Goal: Task Accomplishment & Management: Manage account settings

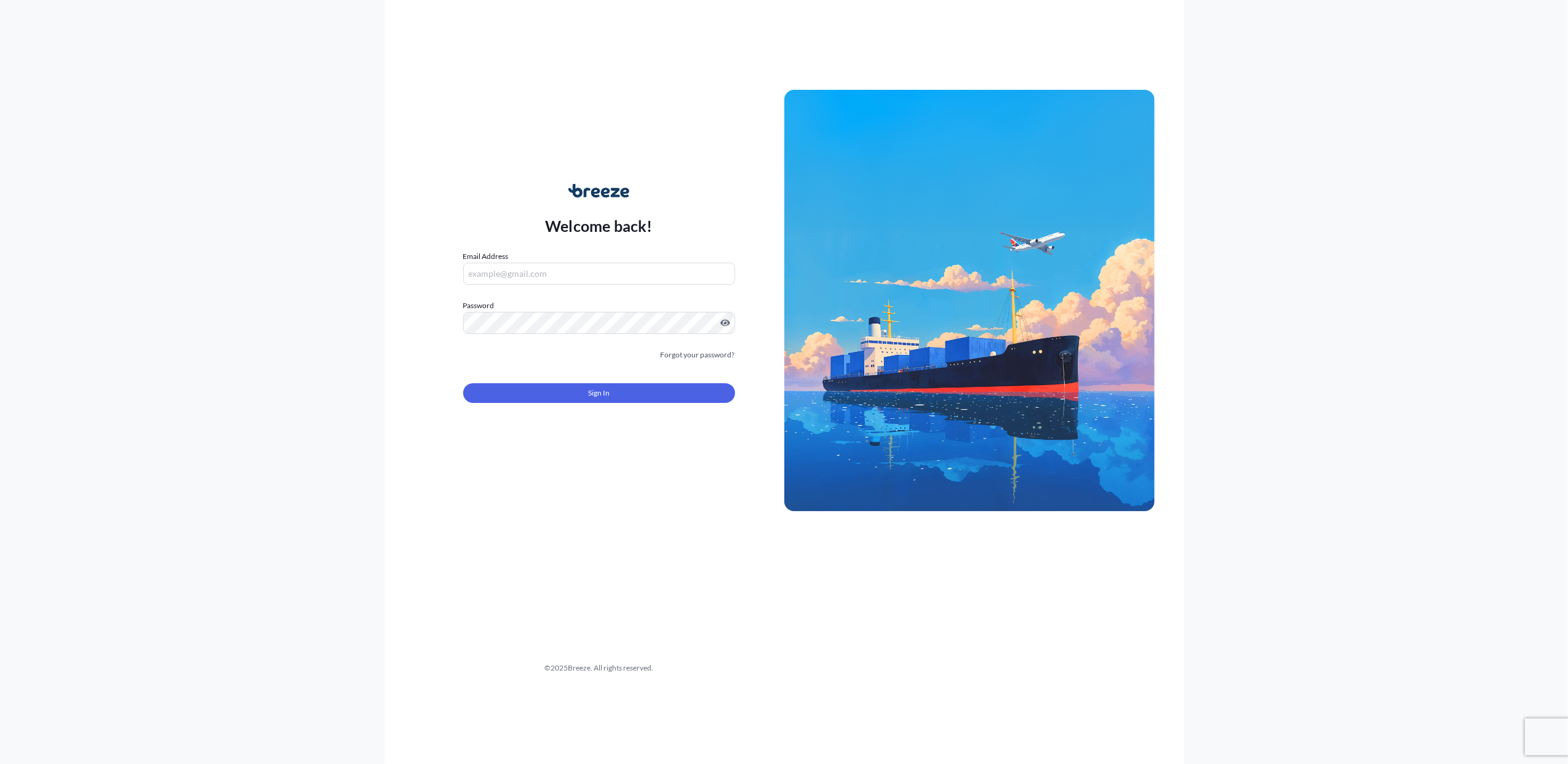
type input "[PERSON_NAME][EMAIL_ADDRESS][DOMAIN_NAME]"
click at [599, 397] on span "Sign In" at bounding box center [599, 392] width 21 height 12
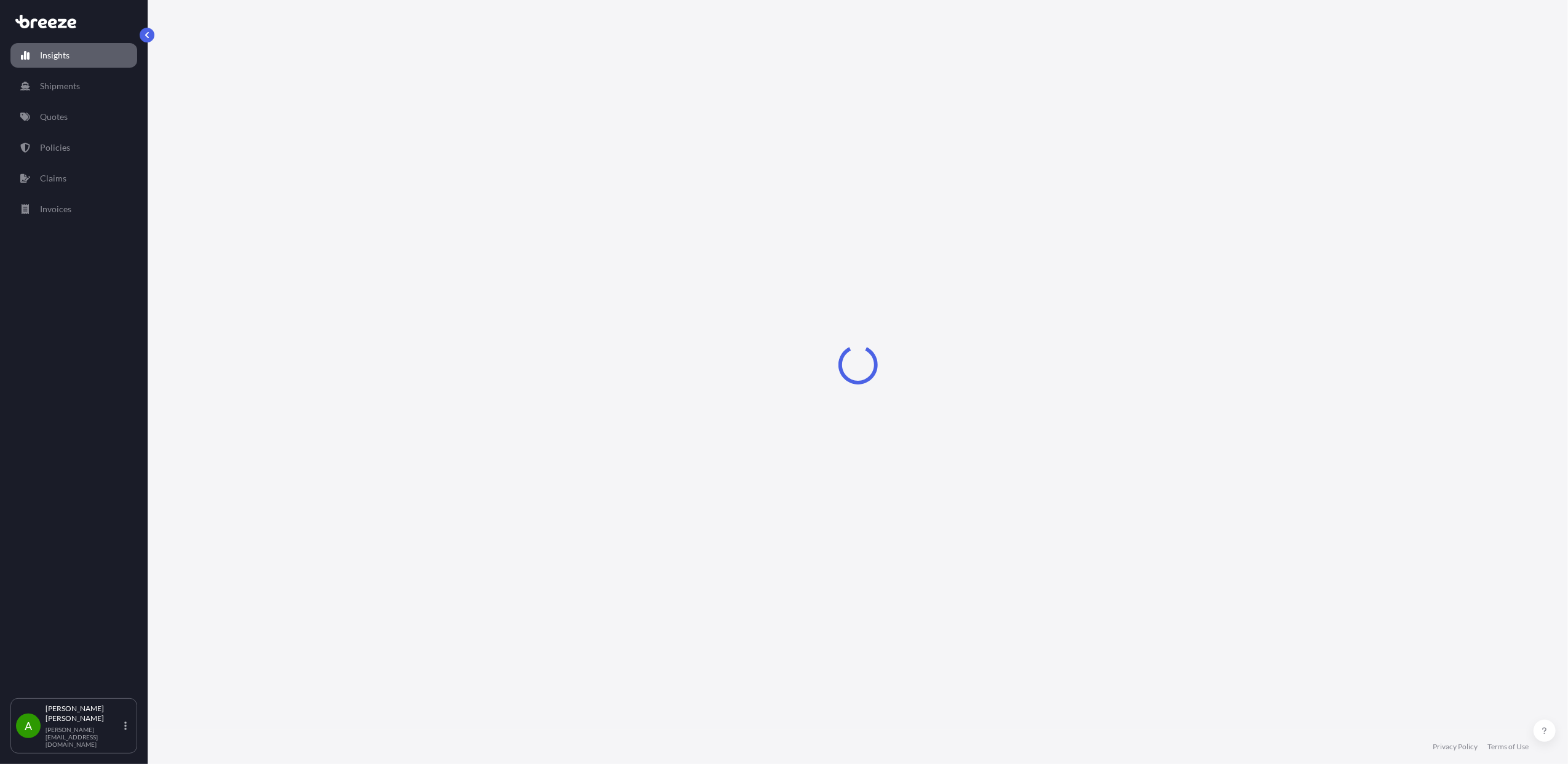
select select "2025"
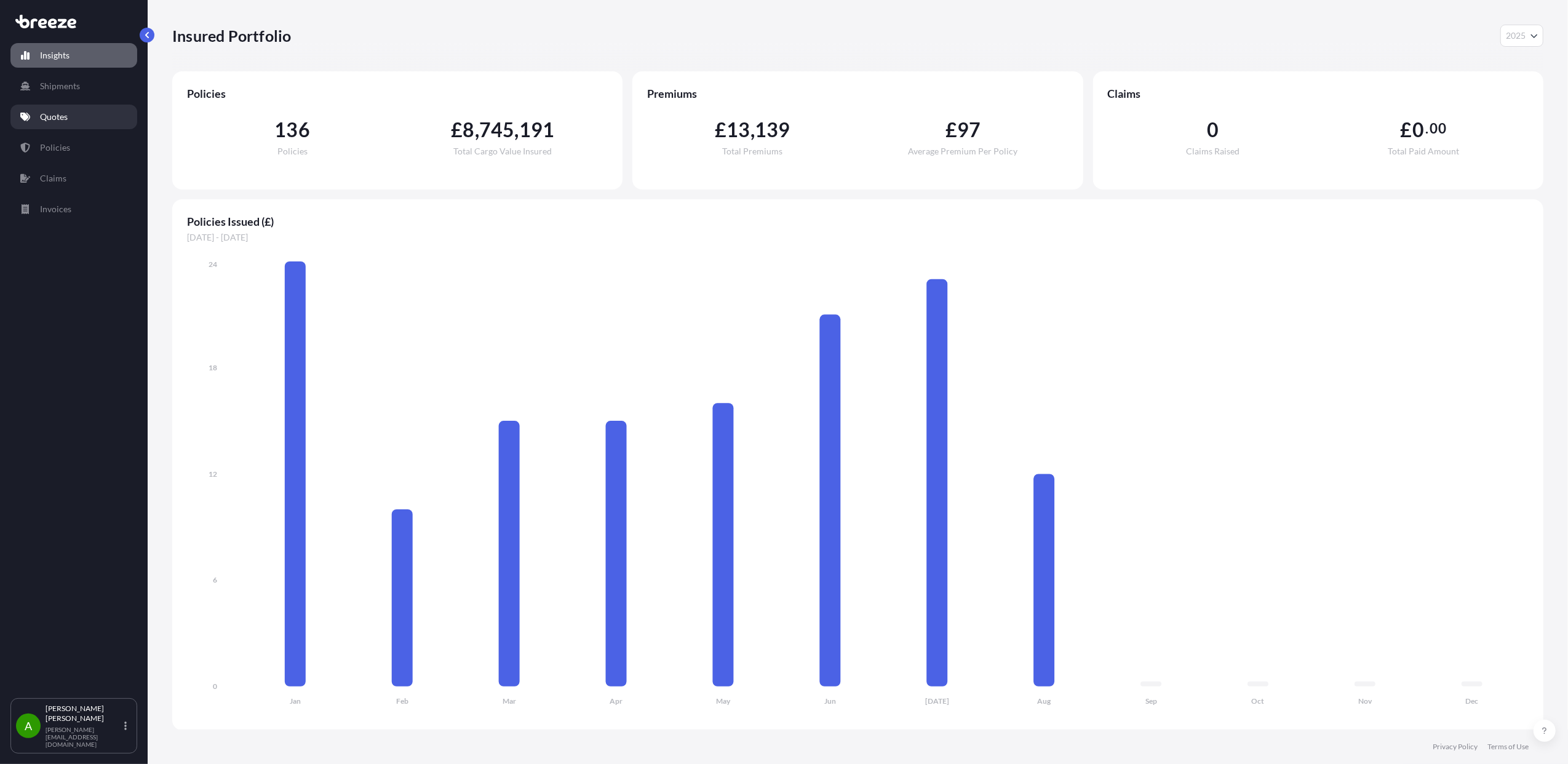
click at [62, 110] on p "Quotes" at bounding box center [54, 116] width 28 height 12
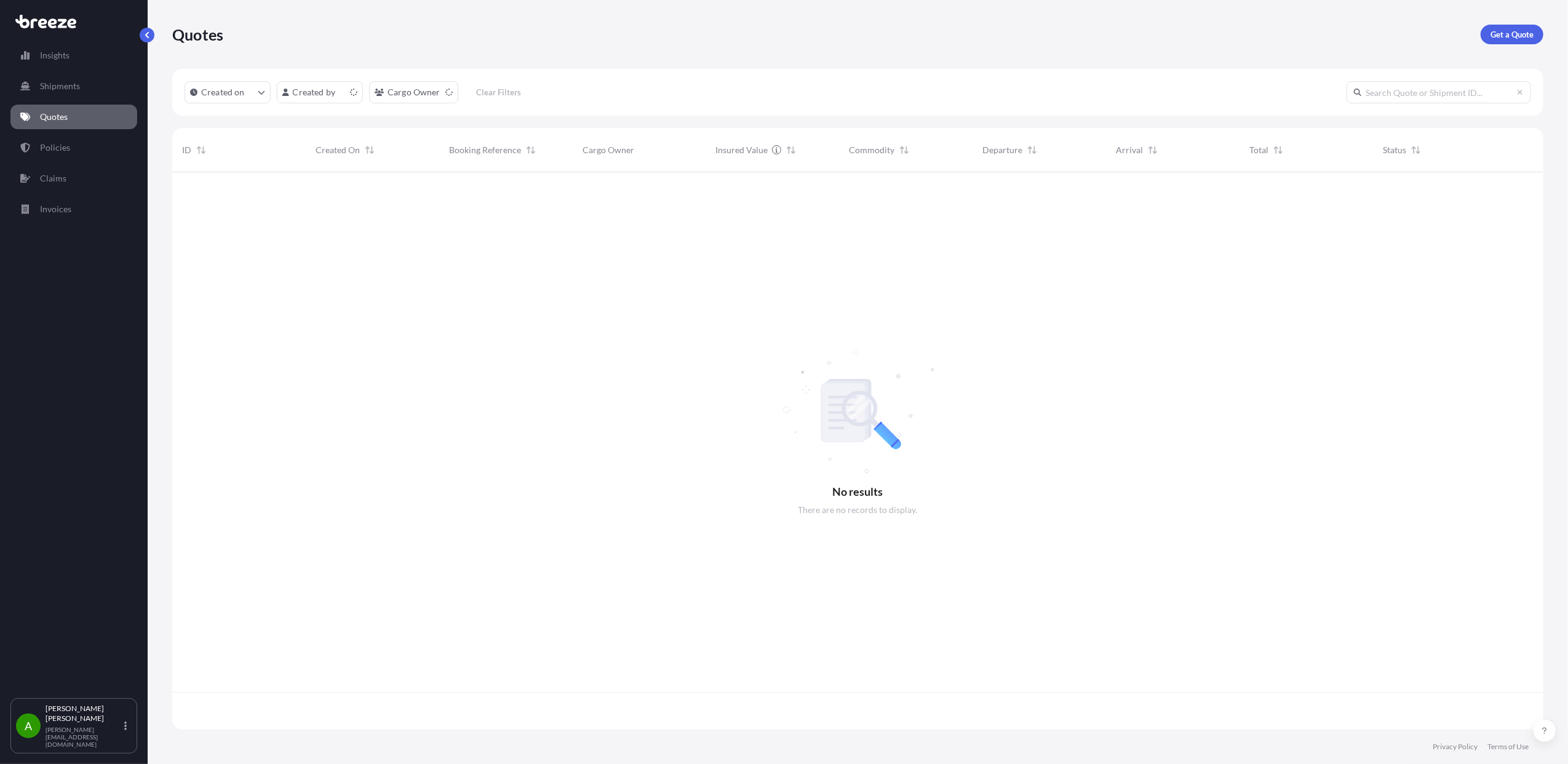
scroll to position [551, 1359]
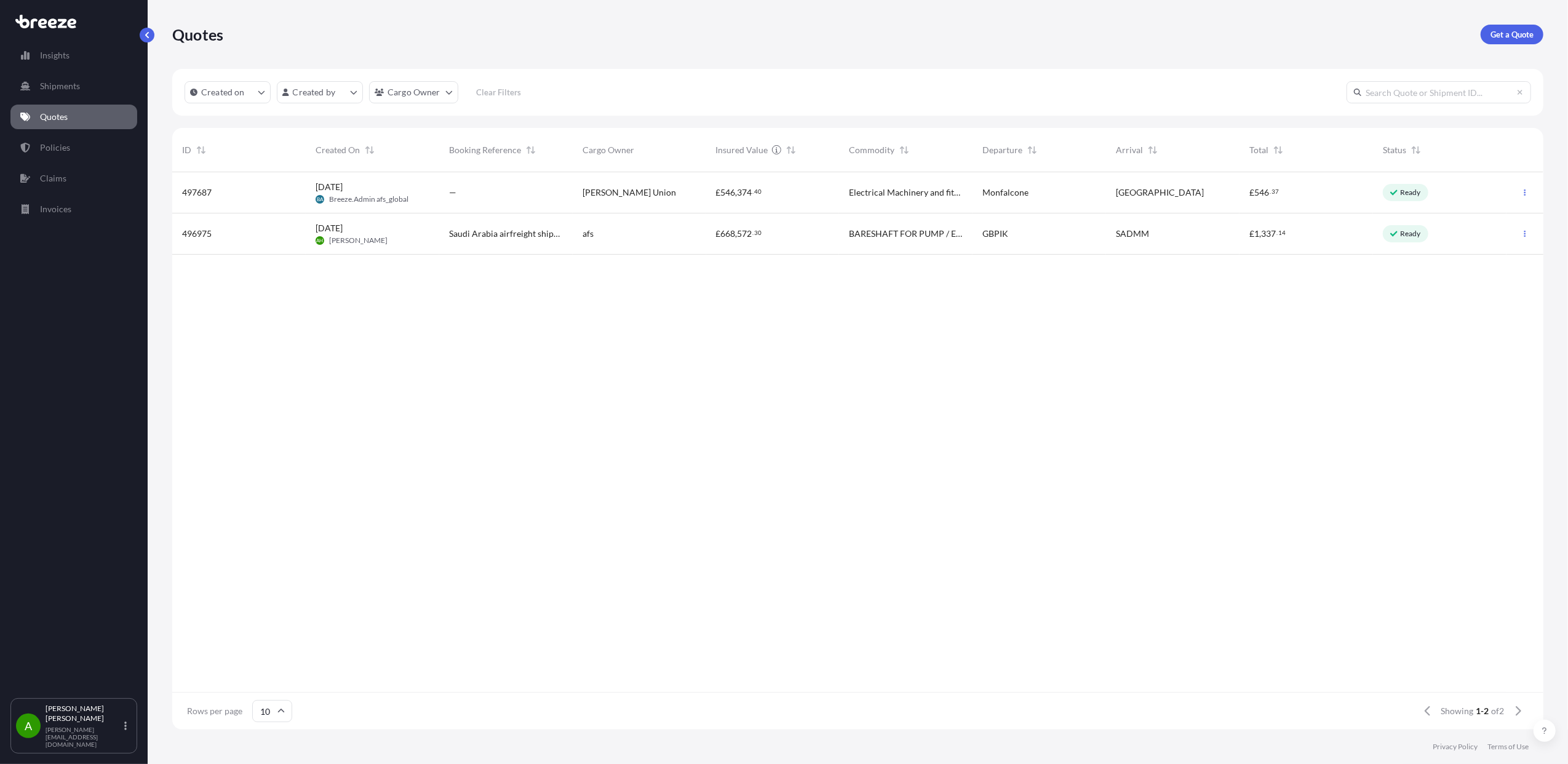
click at [515, 199] on div "—" at bounding box center [506, 193] width 133 height 41
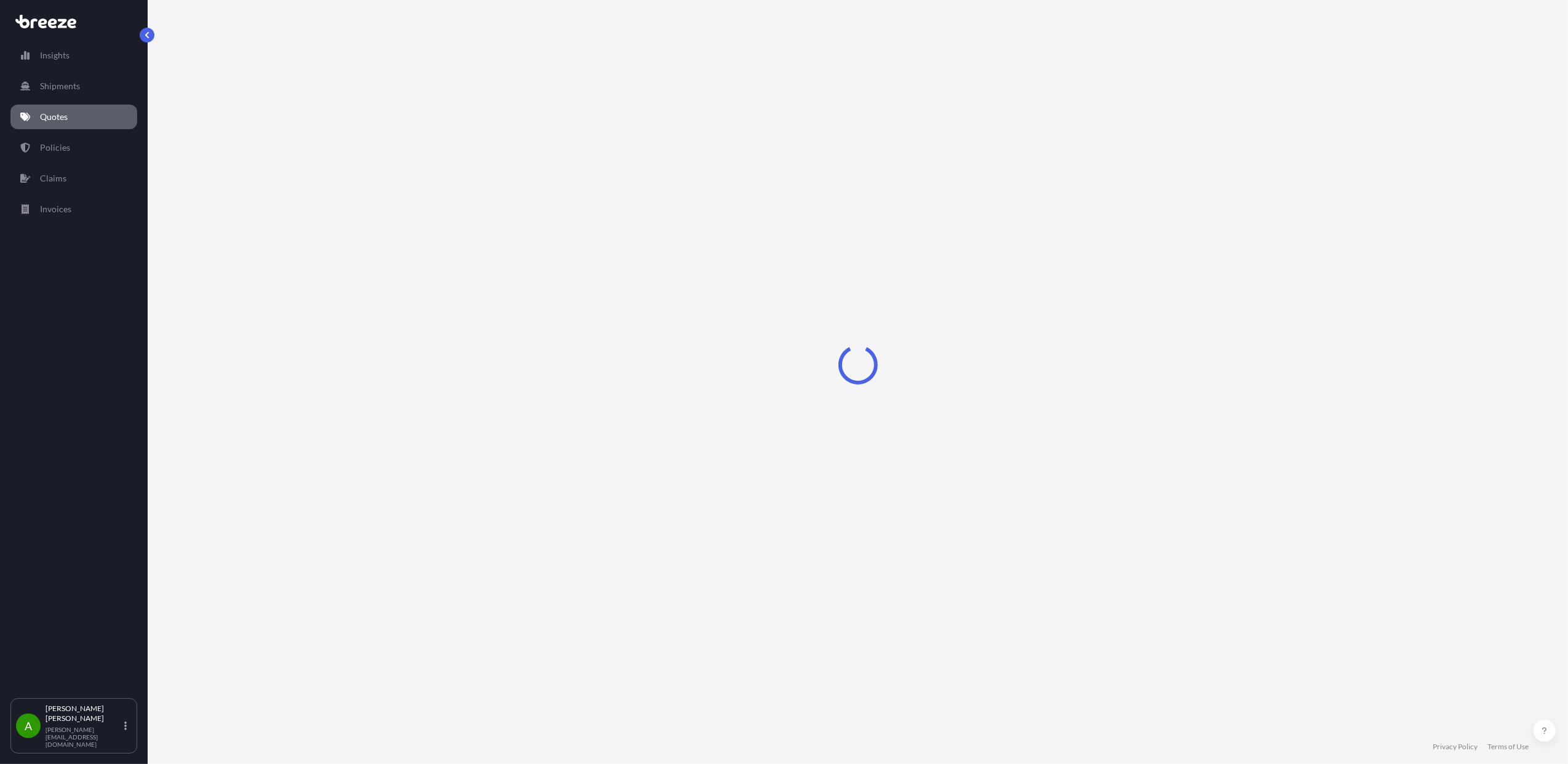
select select "Road"
select select "2"
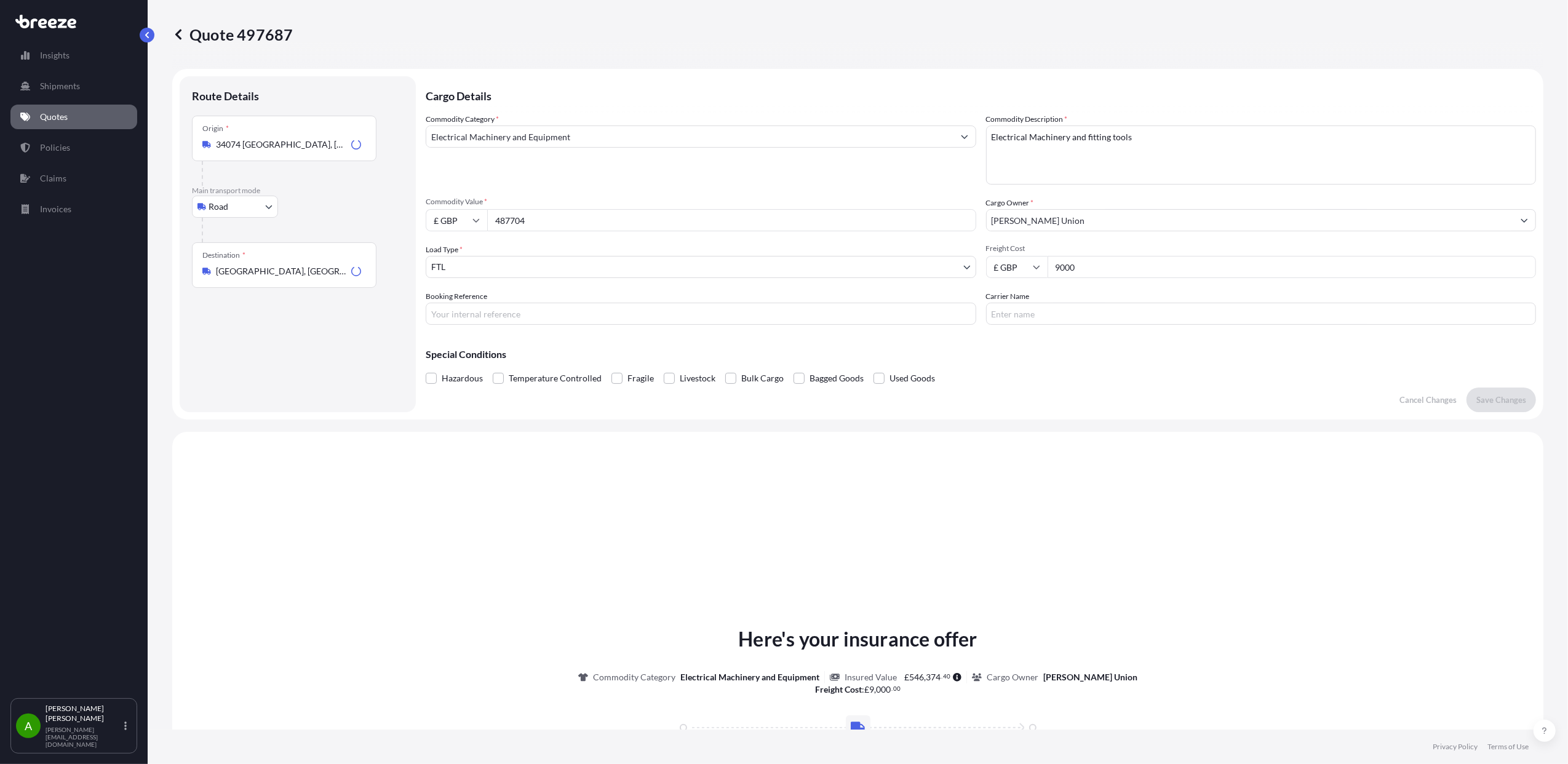
scroll to position [370, 0]
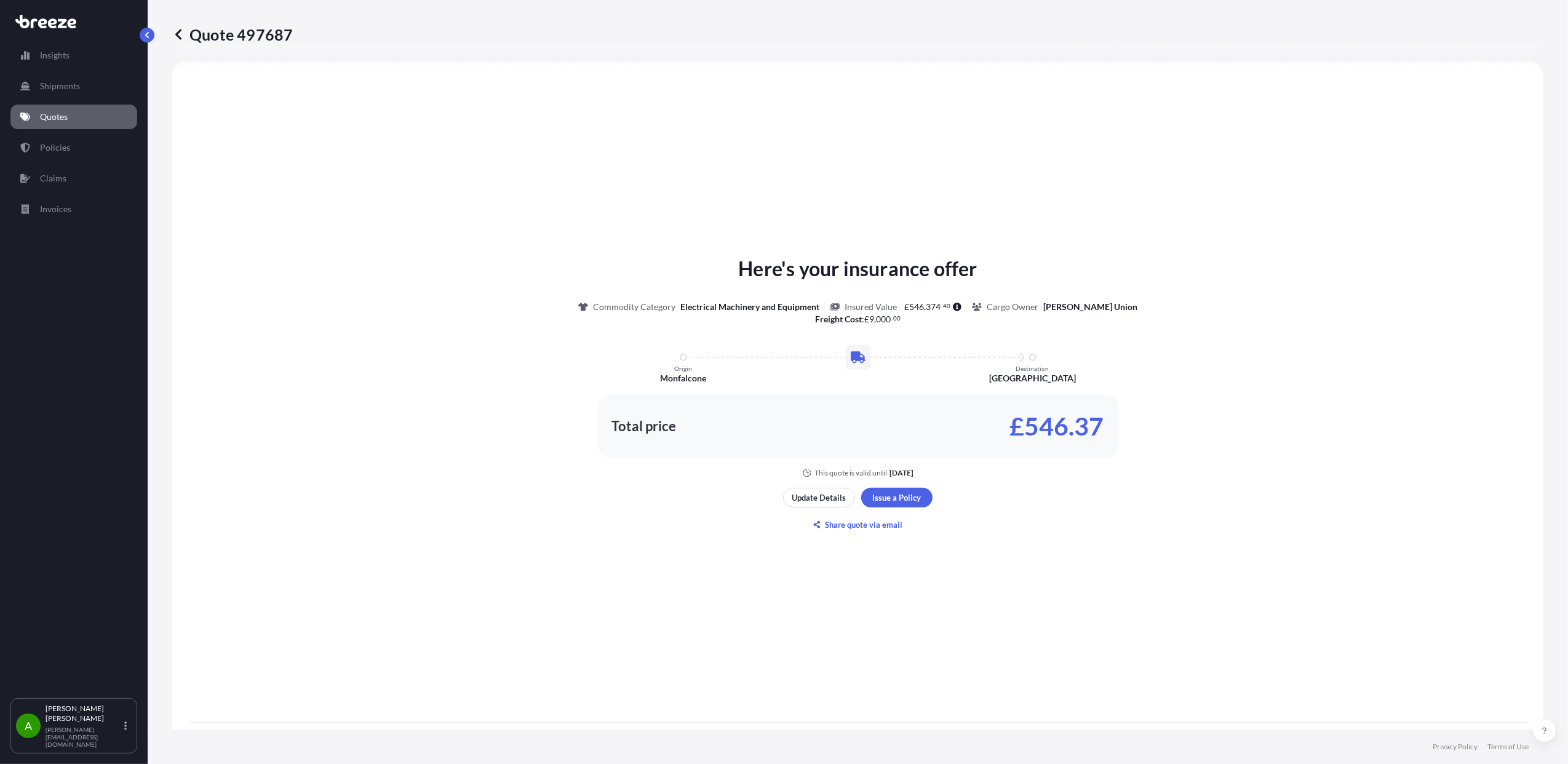
click at [185, 33] on p "Quote 497687" at bounding box center [232, 35] width 120 height 20
click at [69, 115] on link "Quotes" at bounding box center [74, 117] width 127 height 25
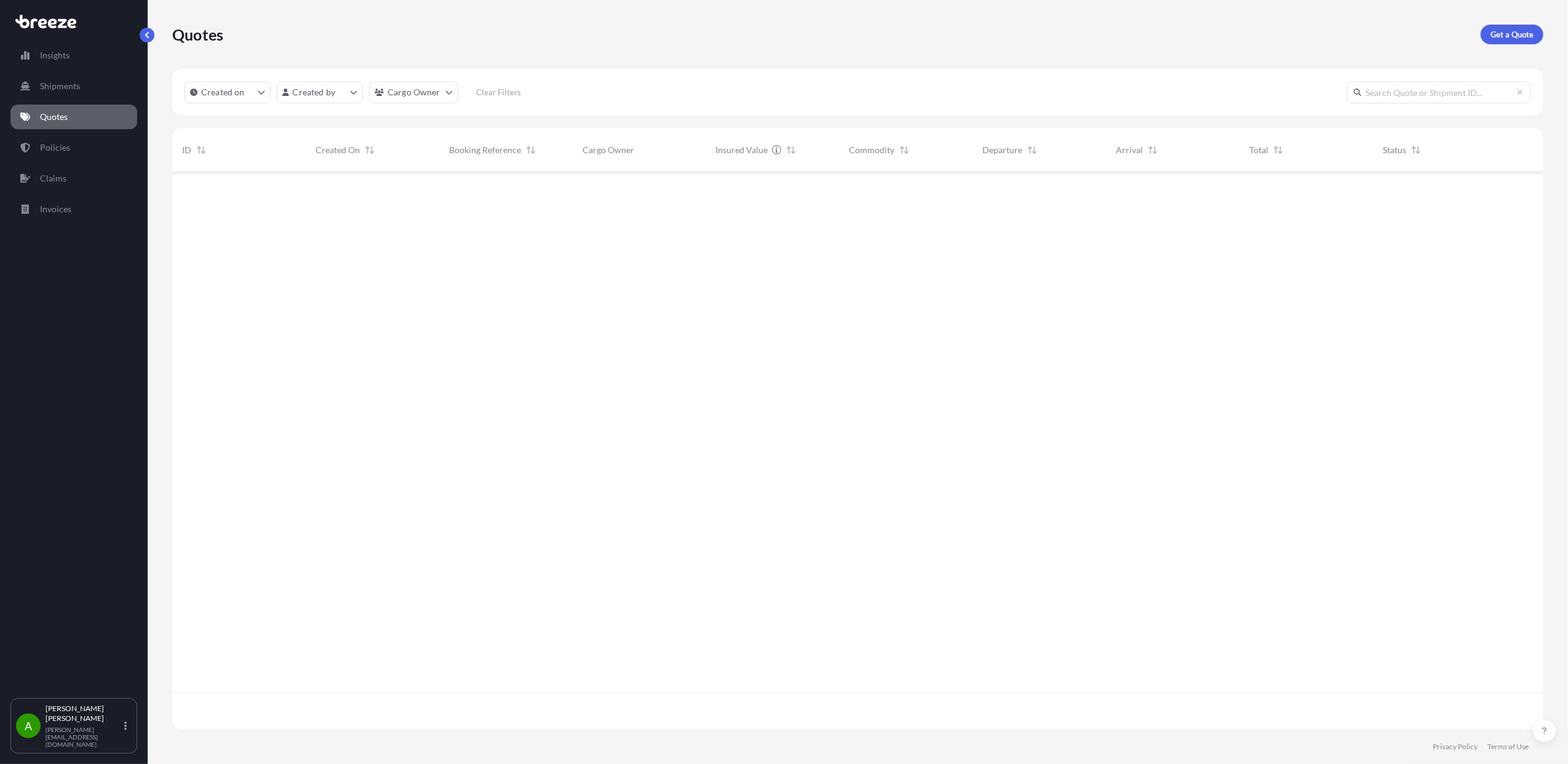
scroll to position [551, 1359]
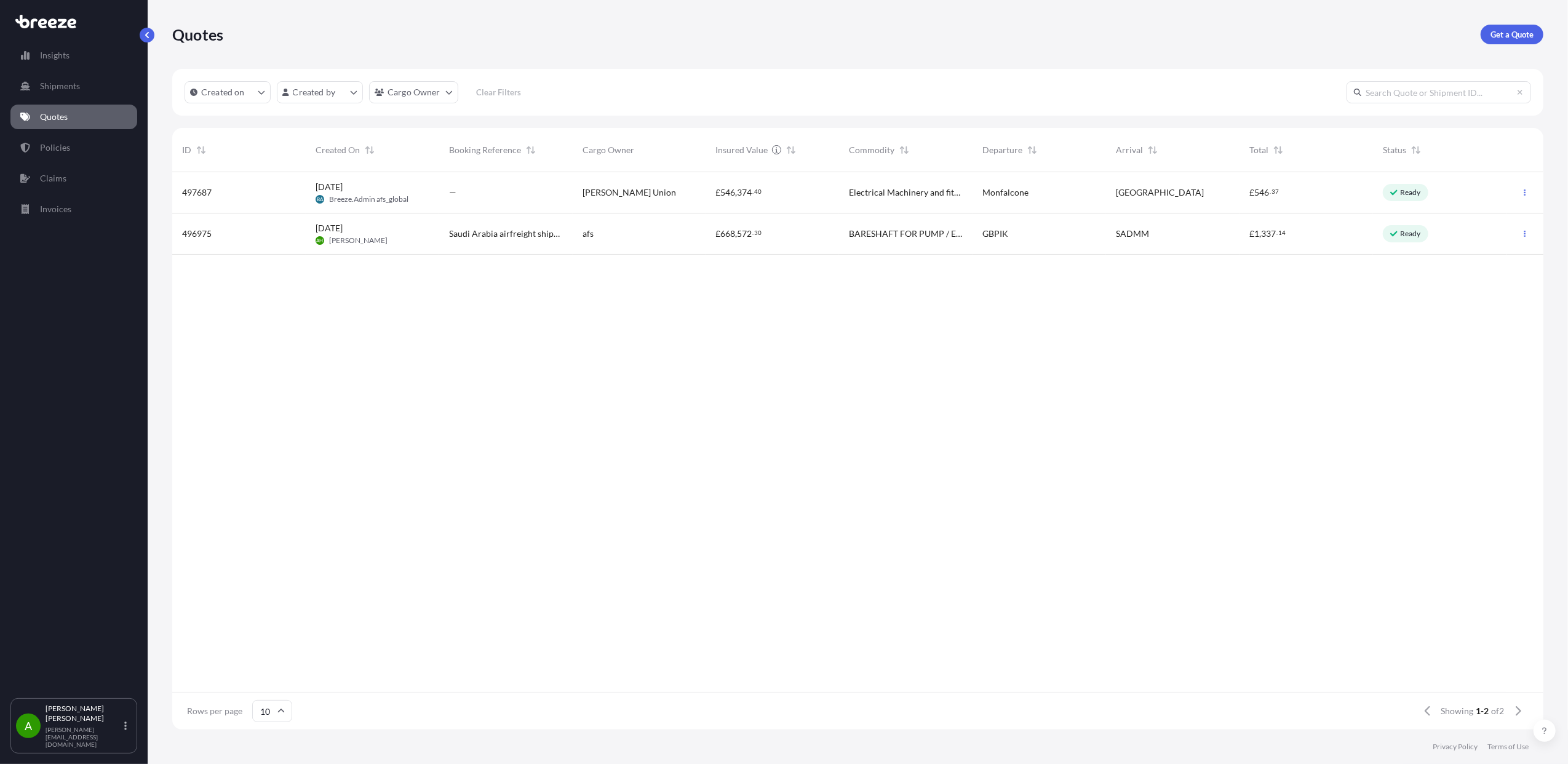
click at [522, 190] on div "—" at bounding box center [506, 192] width 114 height 12
select select "Road"
select select "2"
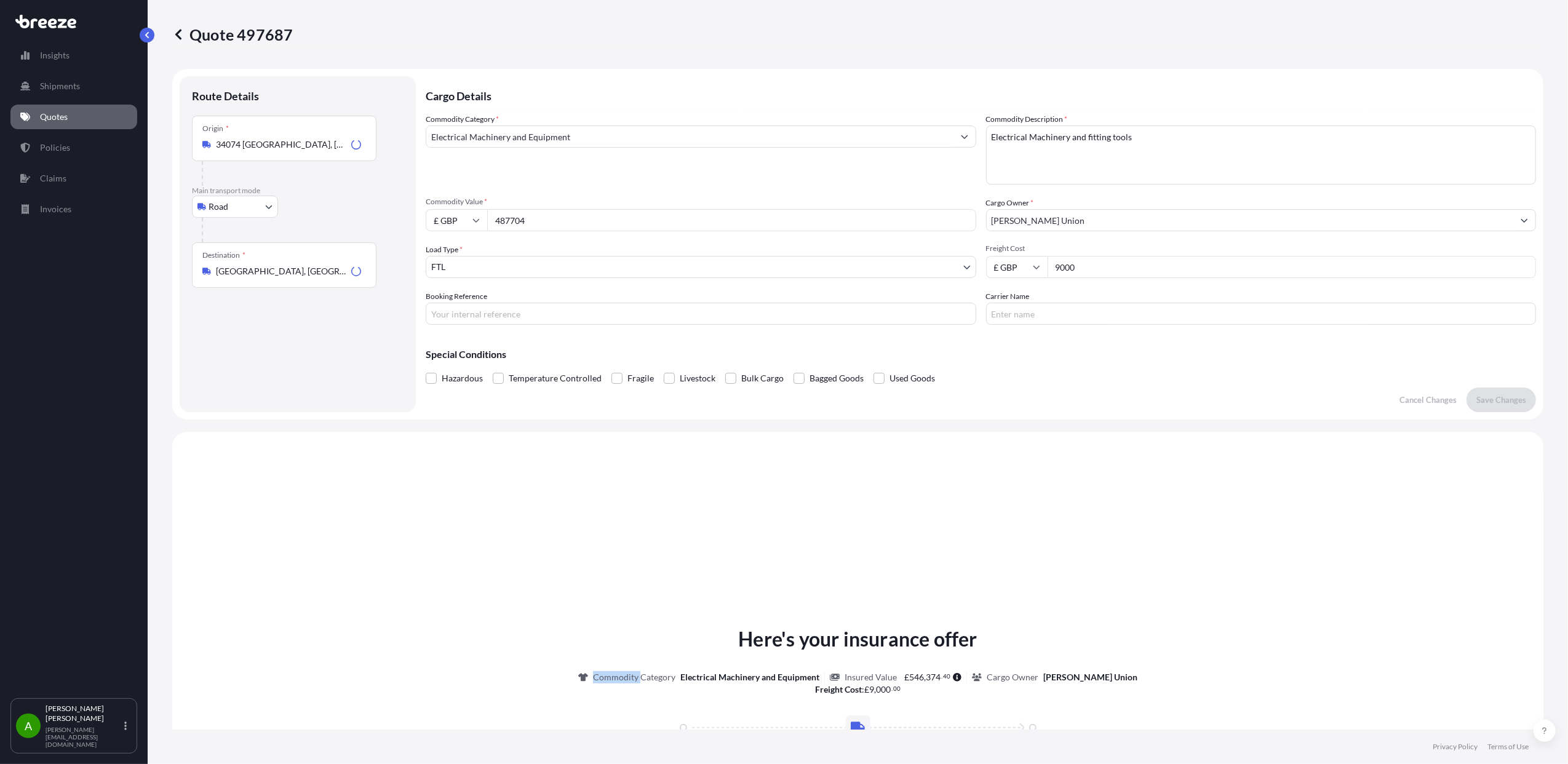
scroll to position [370, 0]
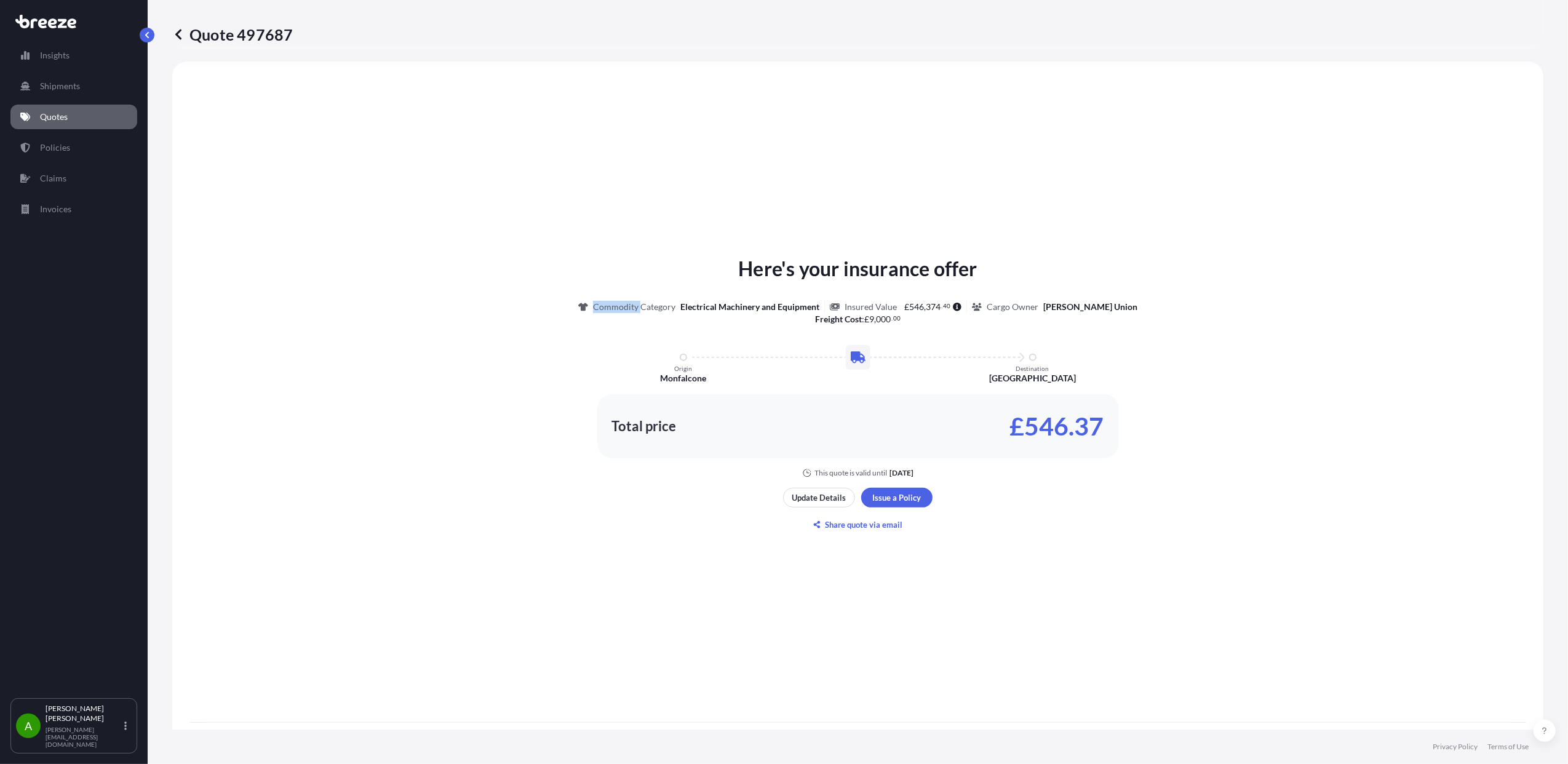
click at [52, 112] on p "Quotes" at bounding box center [54, 116] width 28 height 12
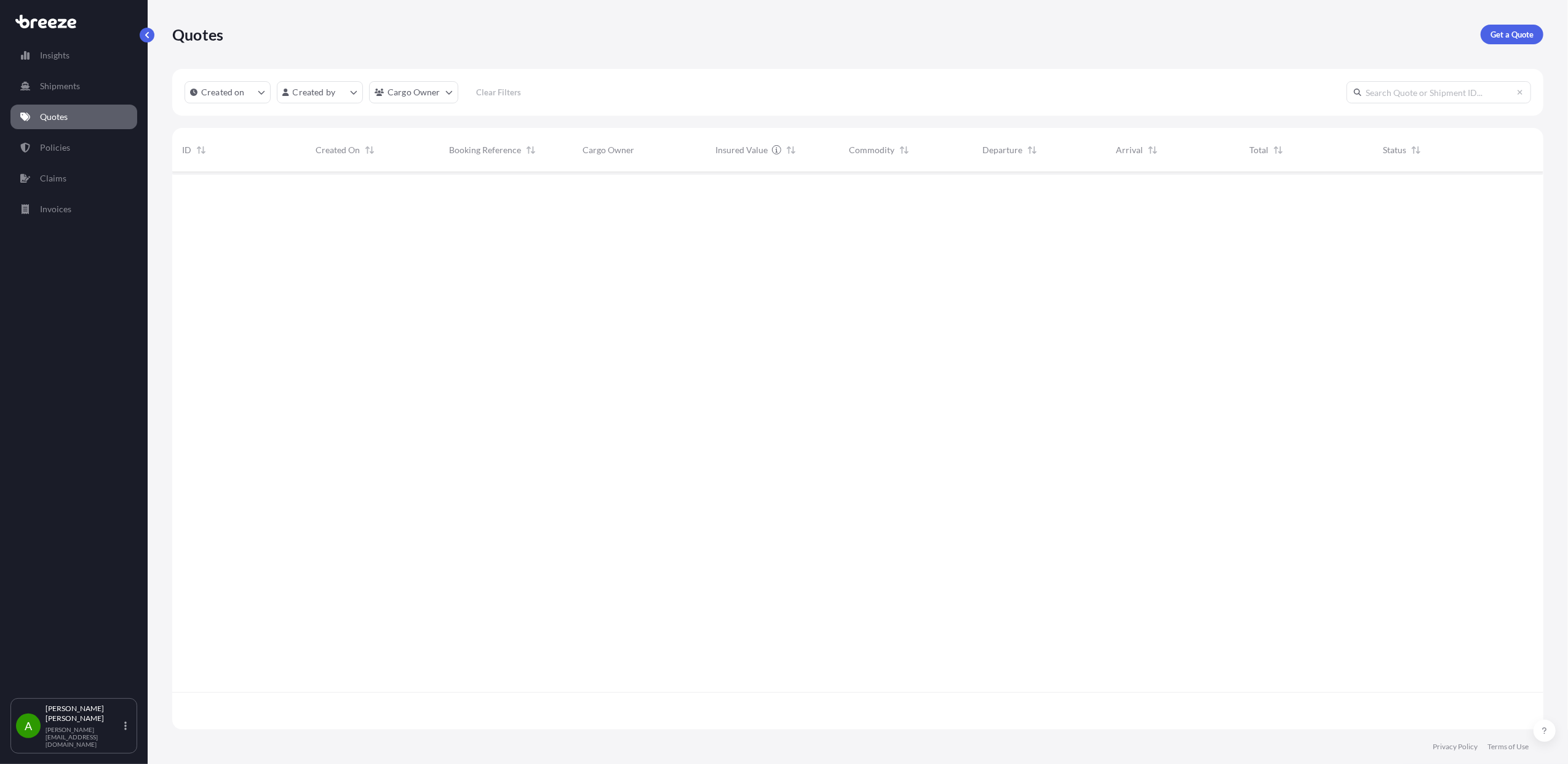
scroll to position [551, 1359]
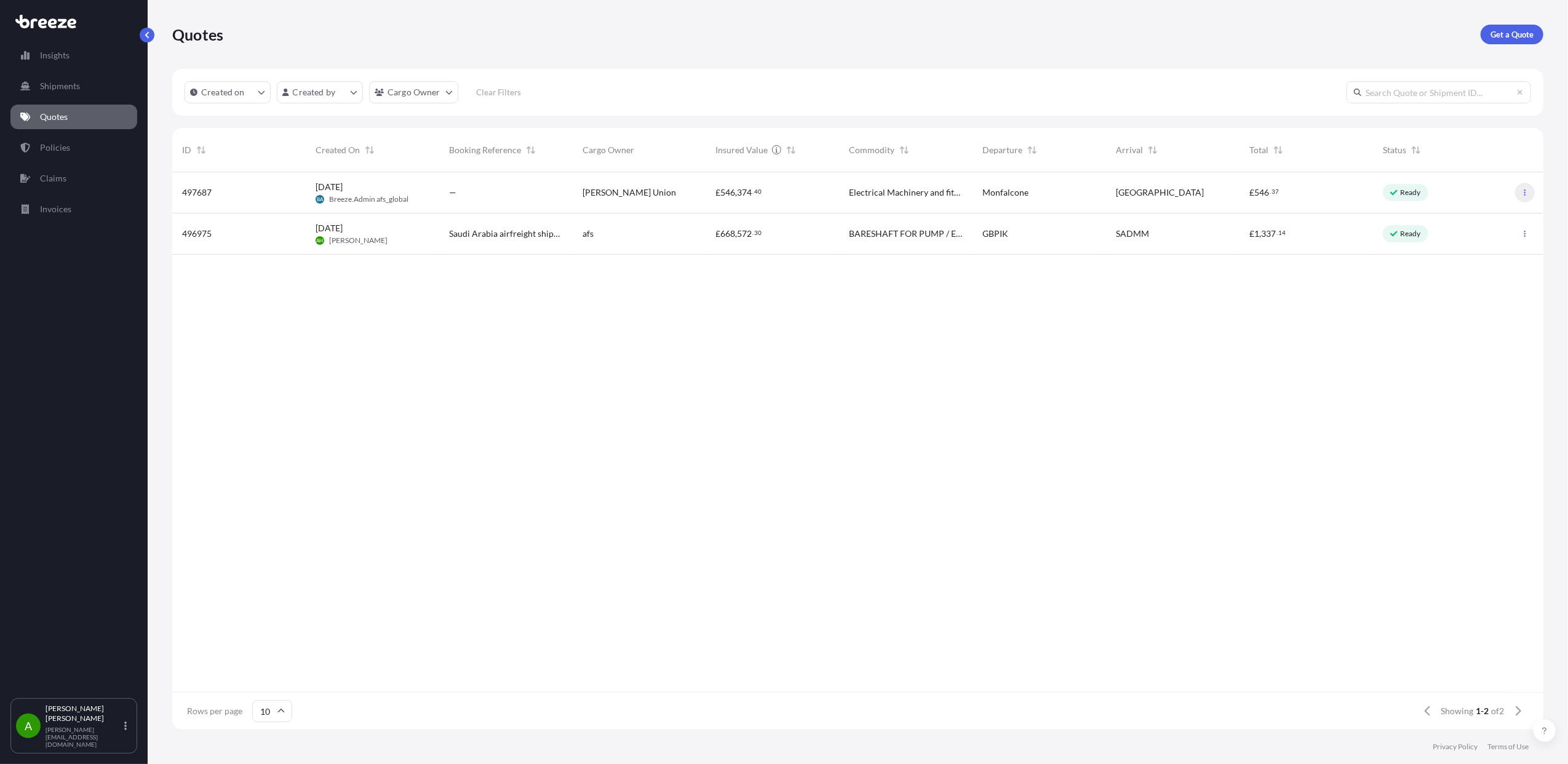
click at [1528, 190] on button "button" at bounding box center [1524, 193] width 20 height 20
click at [756, 192] on span "40" at bounding box center [758, 191] width 7 height 4
select select "Road"
select select "2"
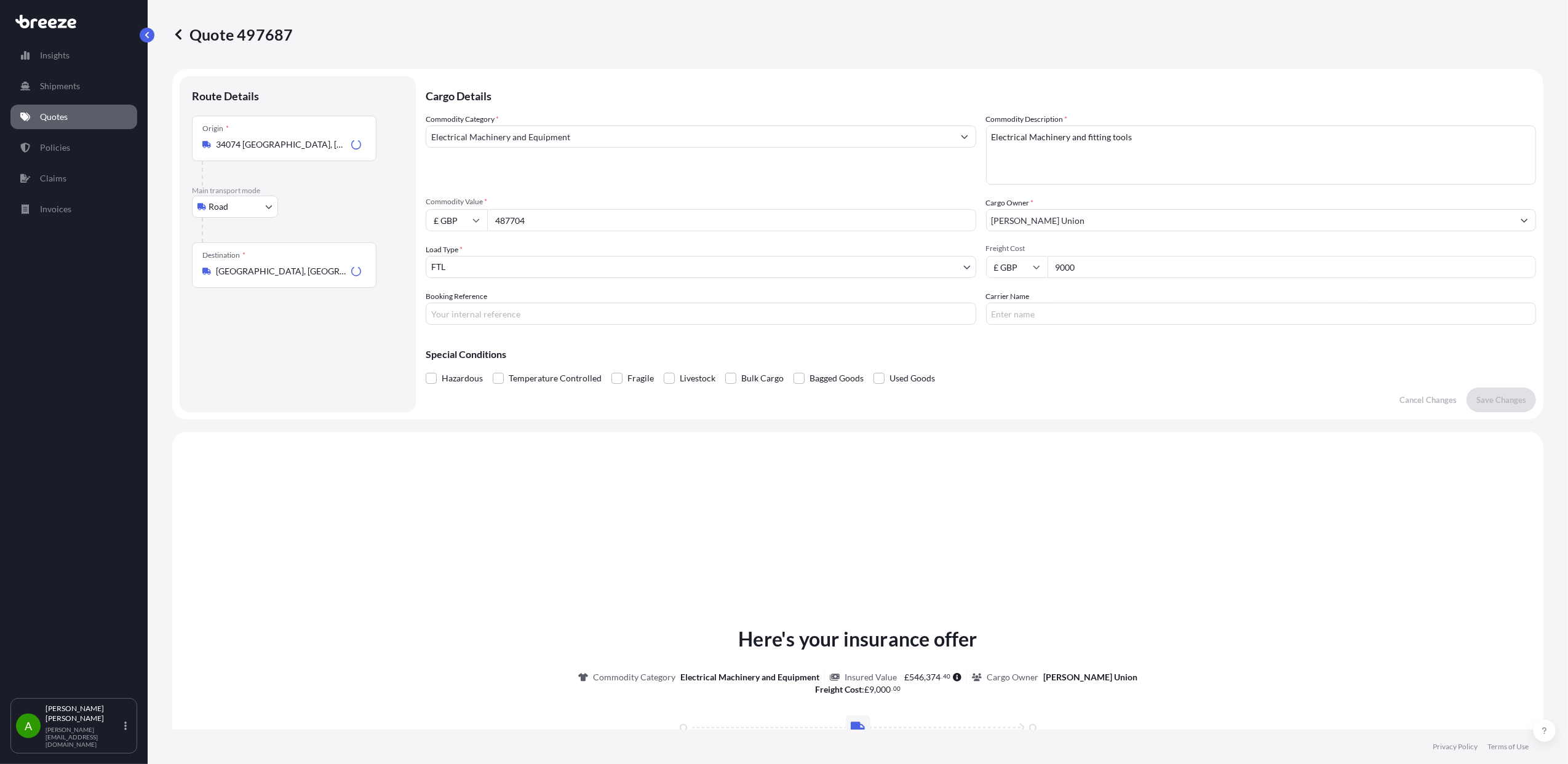
scroll to position [370, 0]
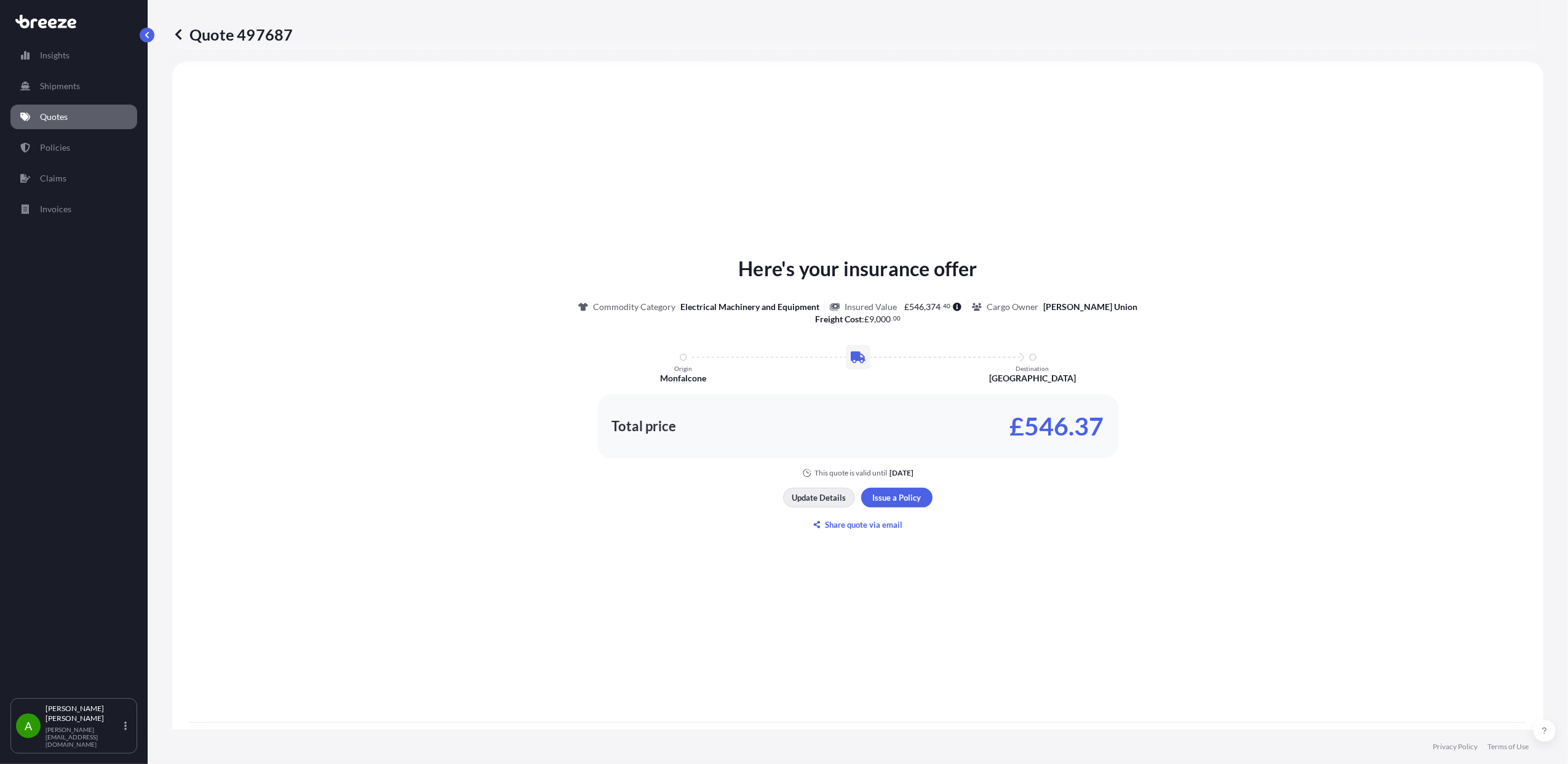
click at [818, 503] on p "Update Details" at bounding box center [819, 497] width 54 height 12
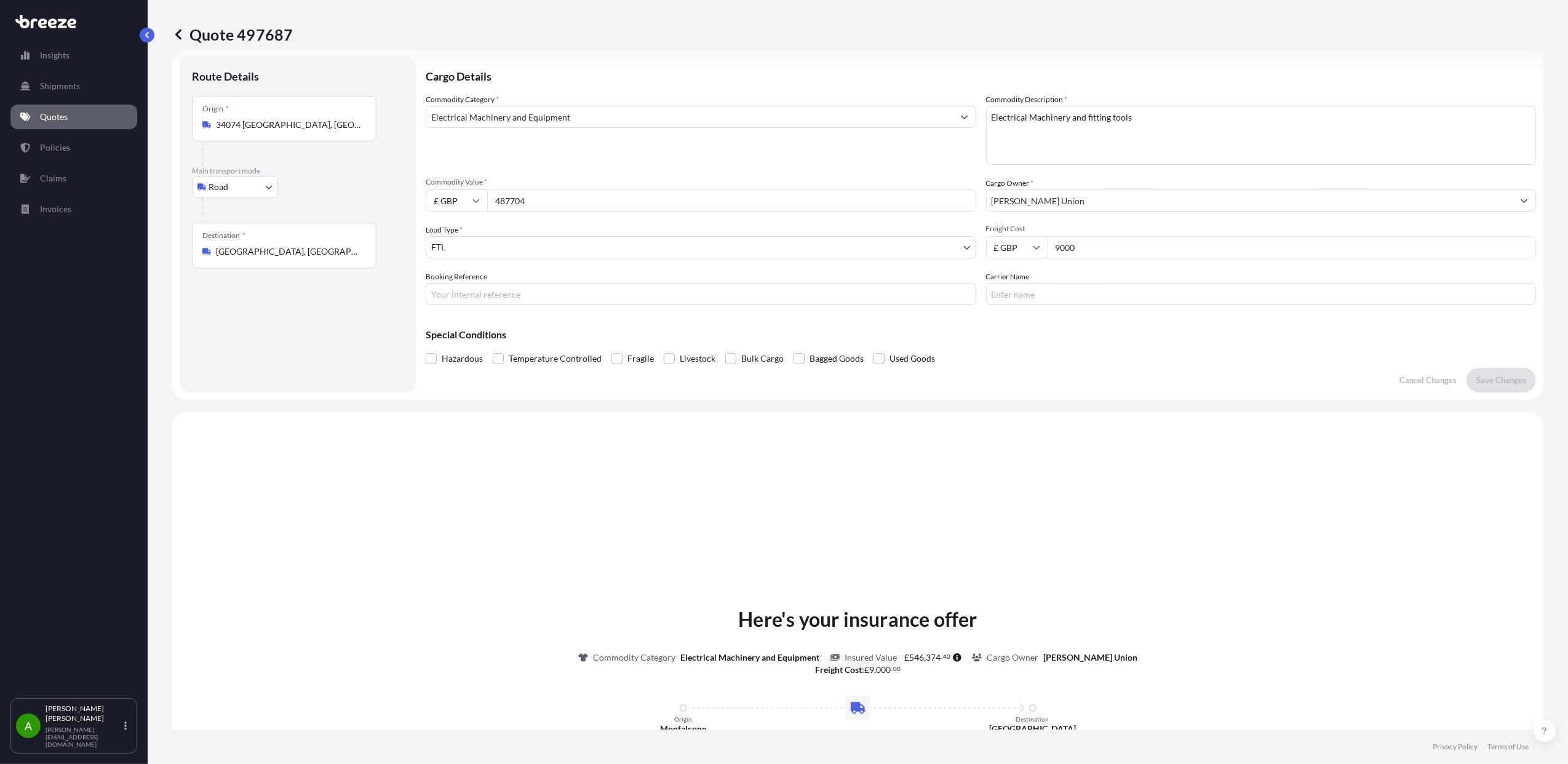
click at [474, 198] on icon at bounding box center [475, 200] width 7 height 7
click at [457, 234] on div "€ EUR" at bounding box center [456, 234] width 52 height 23
type input "€ EUR"
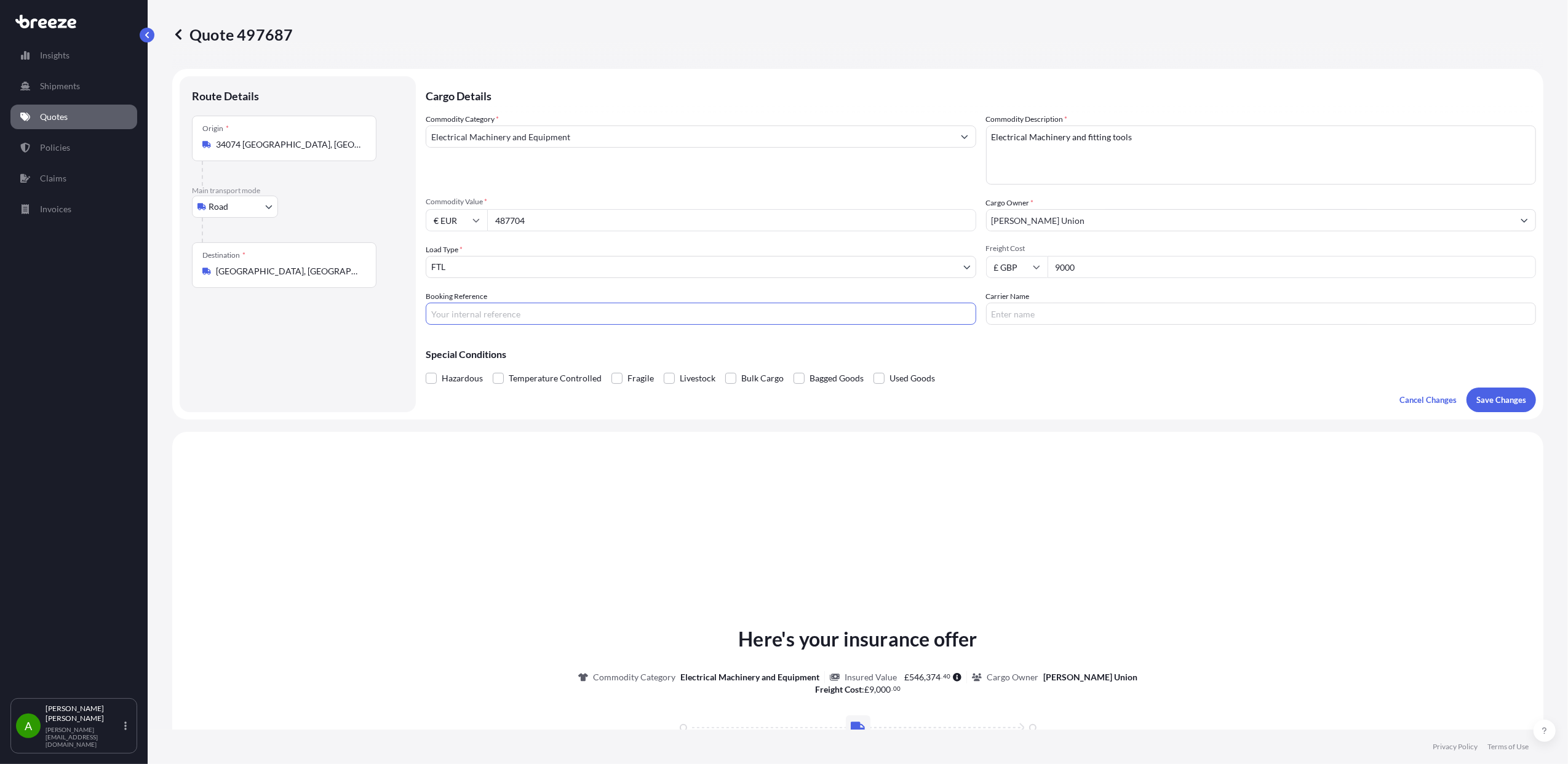
click at [515, 316] on input "Booking Reference" at bounding box center [700, 313] width 550 height 22
click at [644, 311] on input "Booking Reference" at bounding box center [700, 313] width 550 height 22
type input "a"
type input "AI20195"
click at [1058, 312] on input "Carrier Name" at bounding box center [1261, 313] width 550 height 22
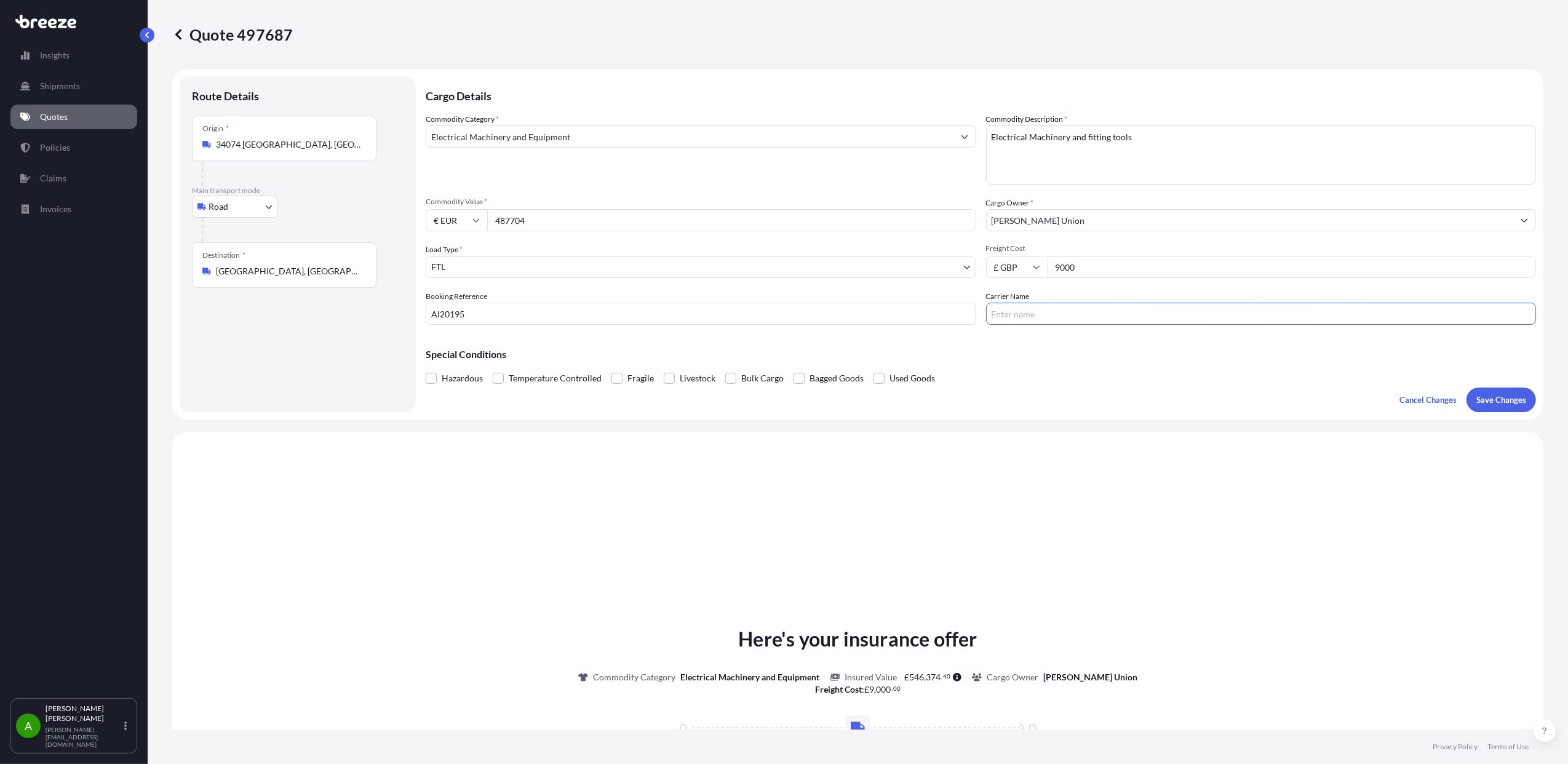
click at [1029, 311] on input "Carrier Name" at bounding box center [1261, 313] width 550 height 22
type input "FREIGHTNORDIC LTD"
click at [1495, 401] on p "Save Changes" at bounding box center [1500, 400] width 49 height 12
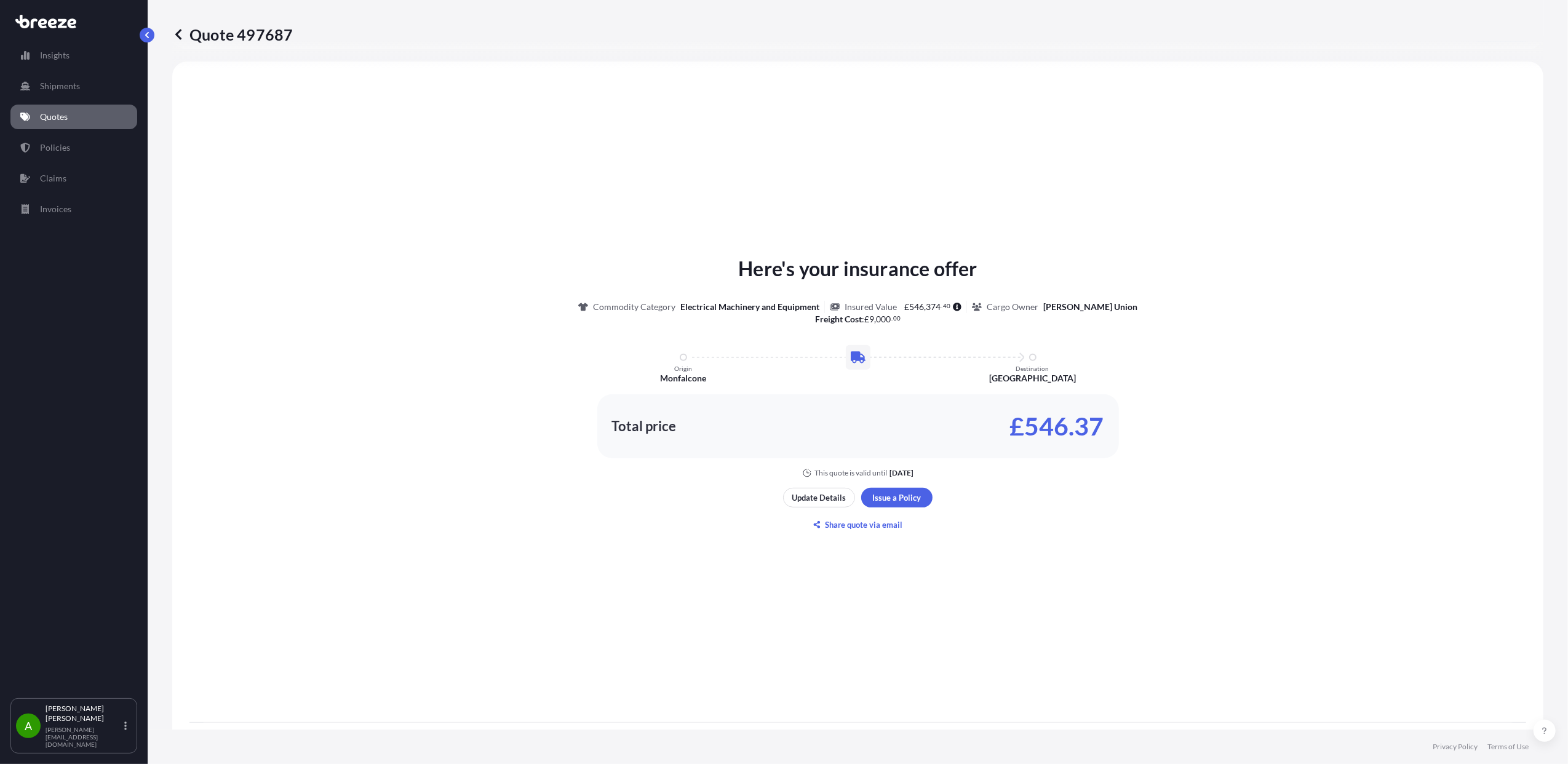
select select "Road"
select select "2"
click at [814, 500] on p "Update Details" at bounding box center [819, 497] width 54 height 12
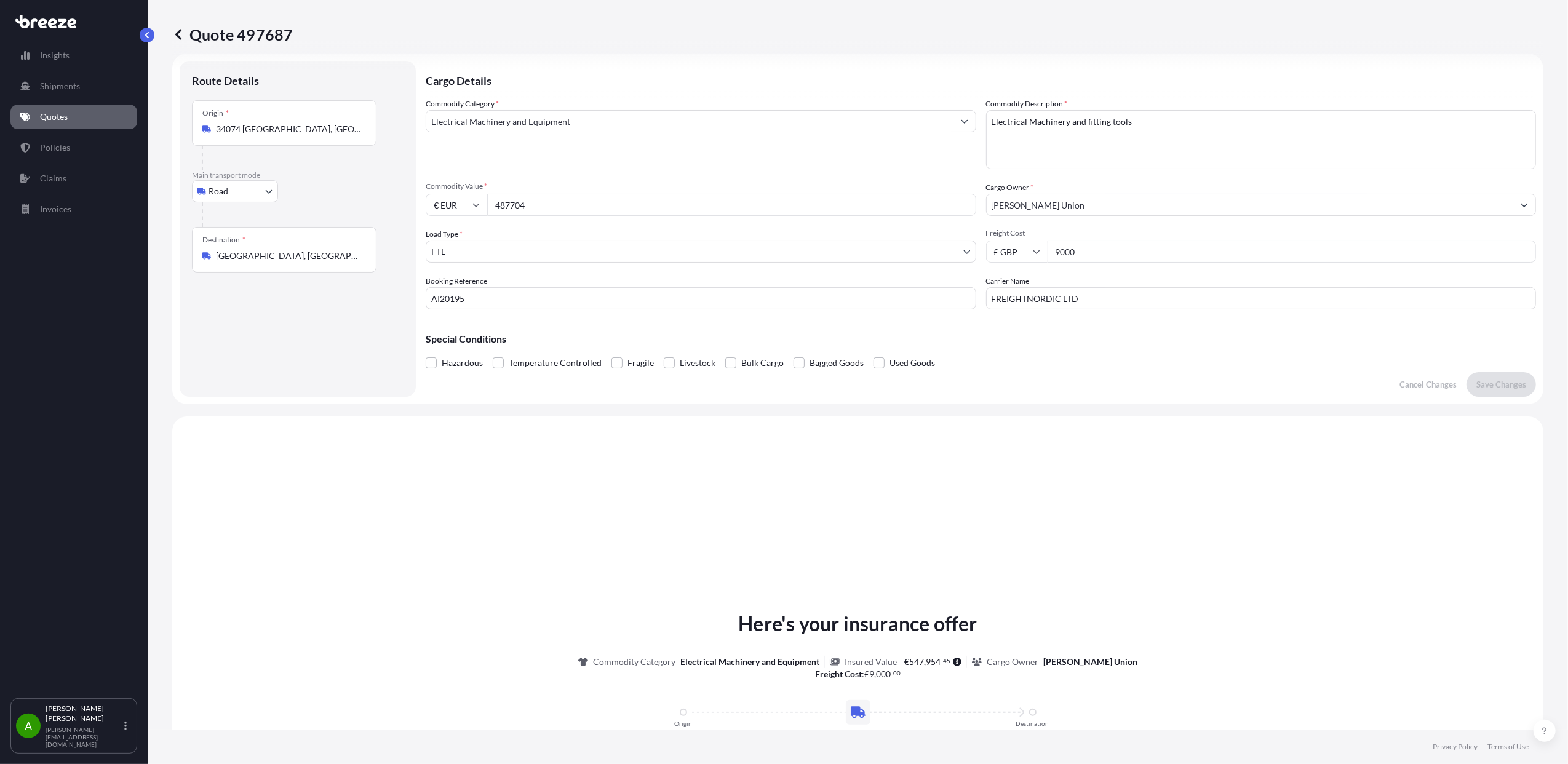
scroll to position [0, 0]
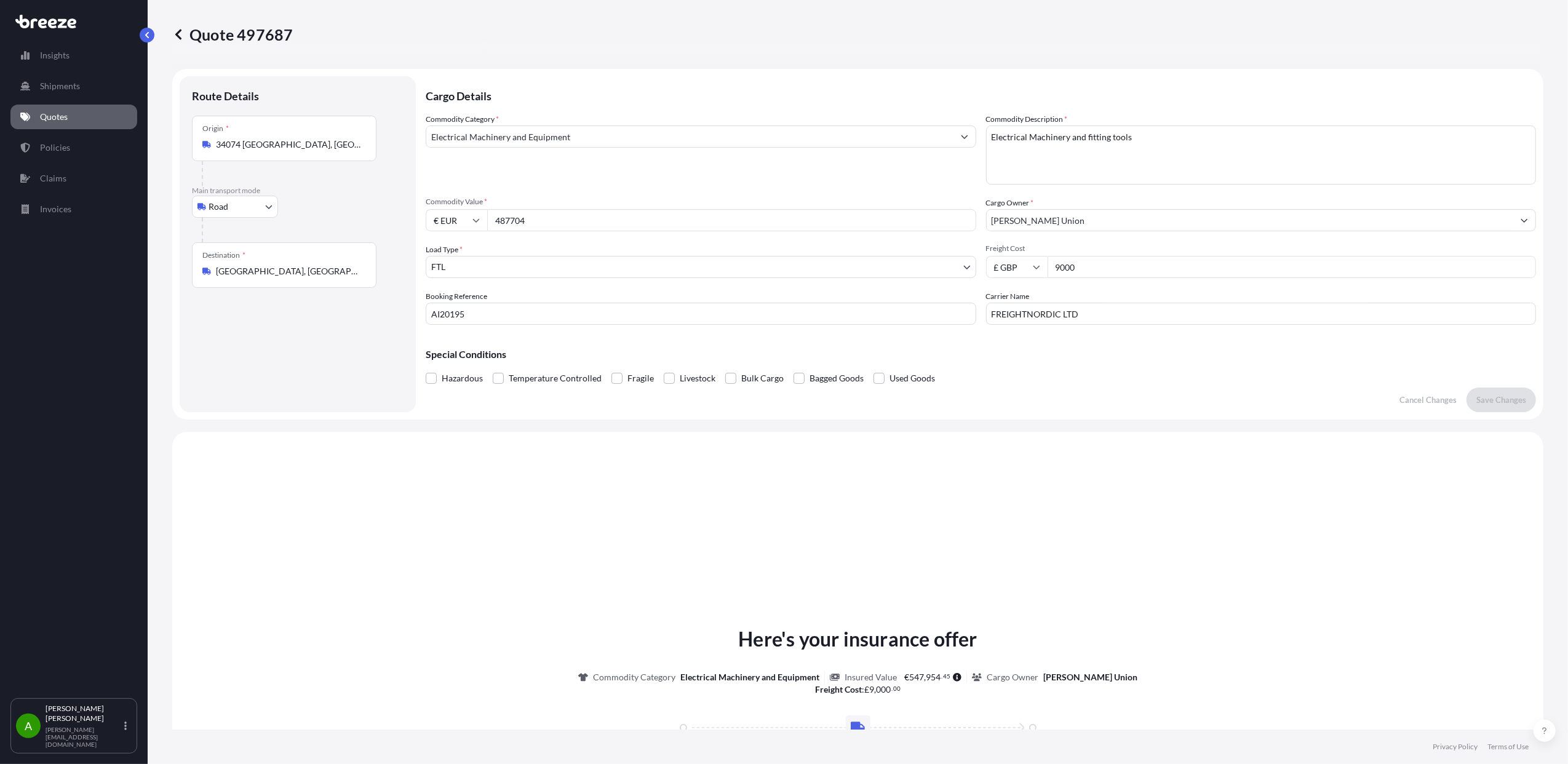
drag, startPoint x: 532, startPoint y: 222, endPoint x: 482, endPoint y: 217, distance: 50.2
click at [482, 217] on div "€ EUR 487704" at bounding box center [700, 220] width 550 height 22
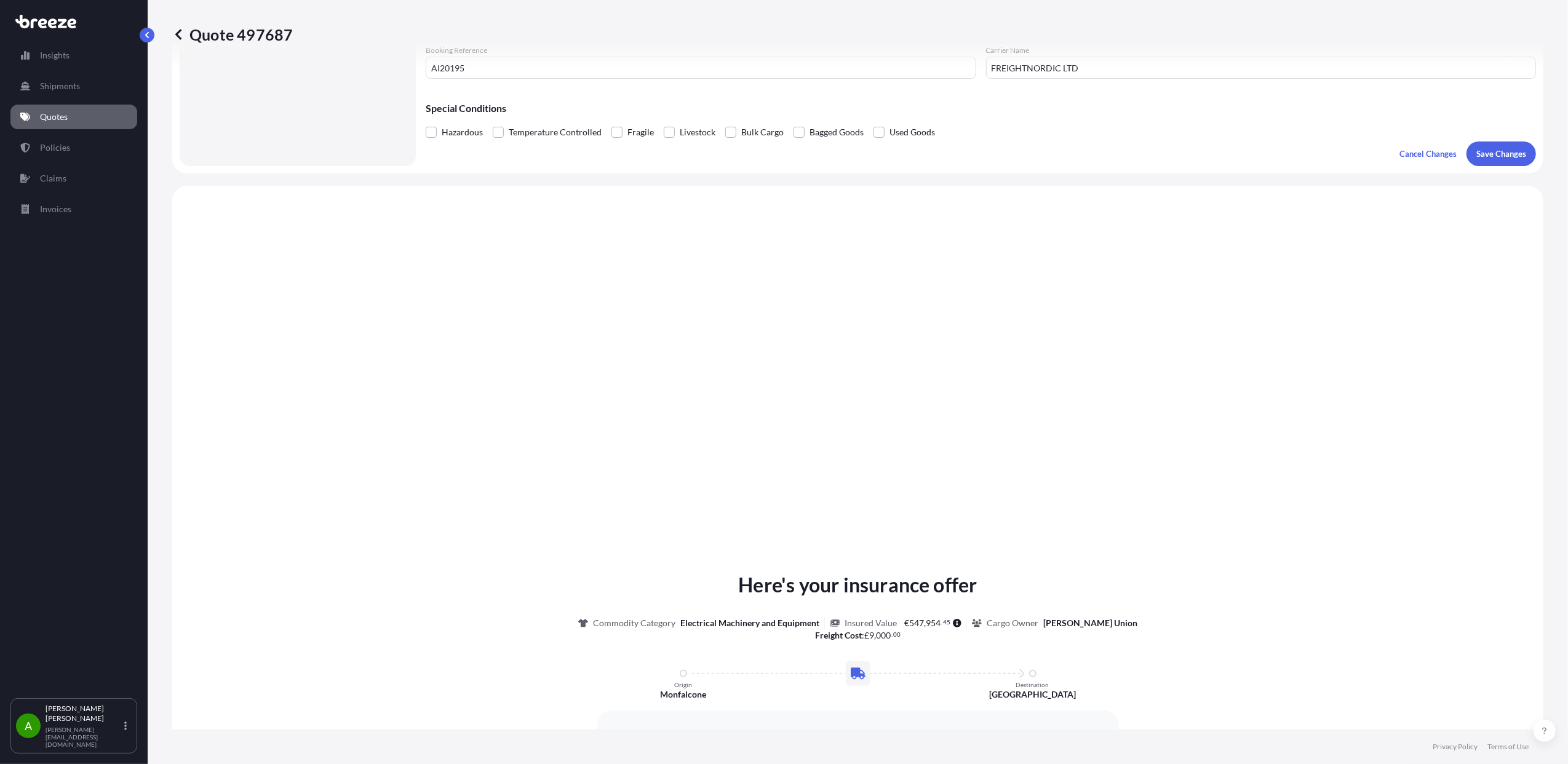
scroll to position [1188, 0]
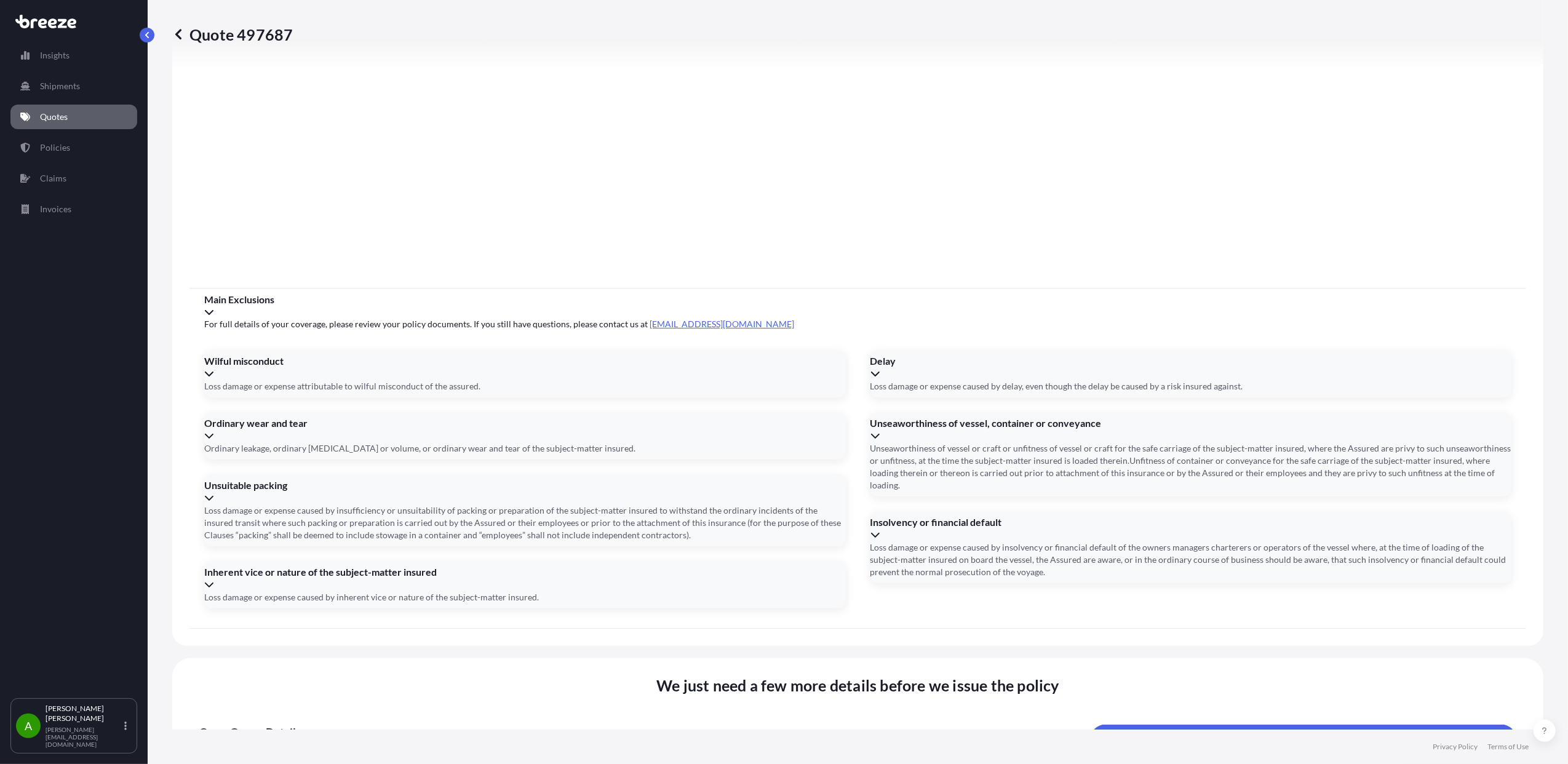
click at [433, 495] on button "29" at bounding box center [424, 488] width 20 height 20
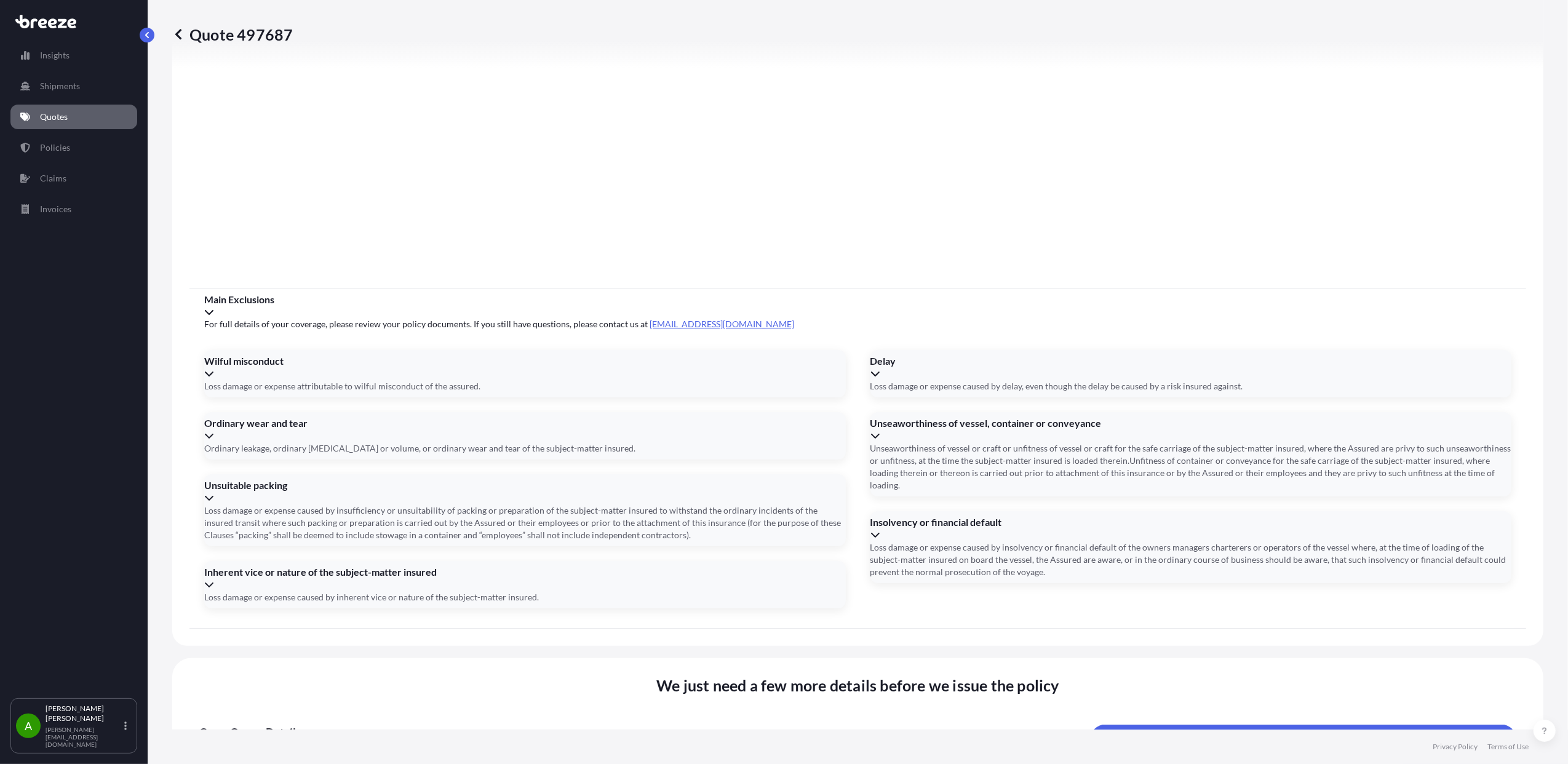
type input "[DATE]"
click at [789, 363] on icon at bounding box center [787, 366] width 5 height 7
click at [793, 399] on button "2" at bounding box center [789, 399] width 20 height 20
type input "[DATE]"
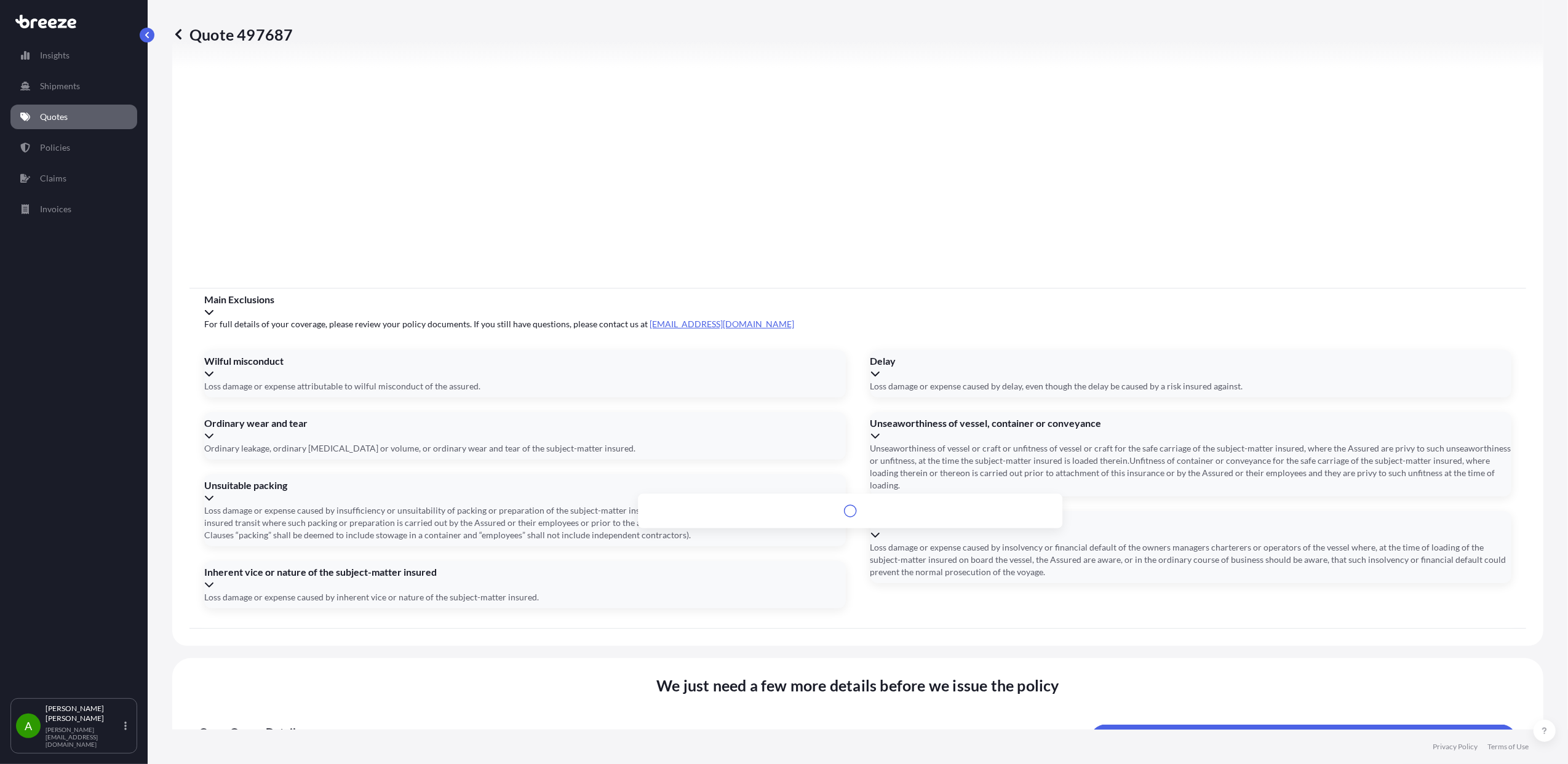
click at [712, 763] on input "Address *" at bounding box center [855, 777] width 428 height 22
click at [743, 763] on input "Address *" at bounding box center [855, 777] width 428 height 22
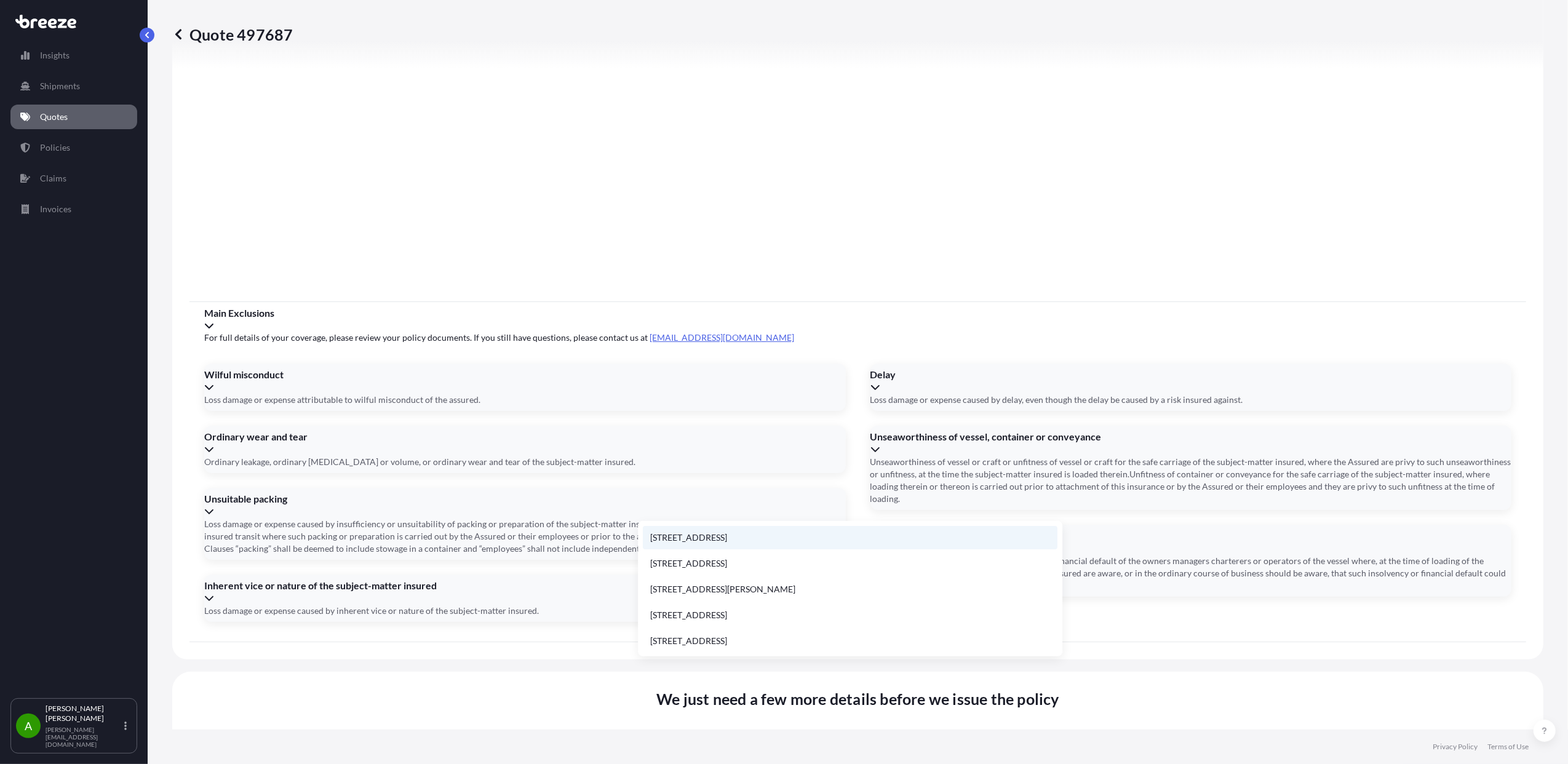
click at [742, 540] on li "[STREET_ADDRESS]" at bounding box center [850, 537] width 414 height 23
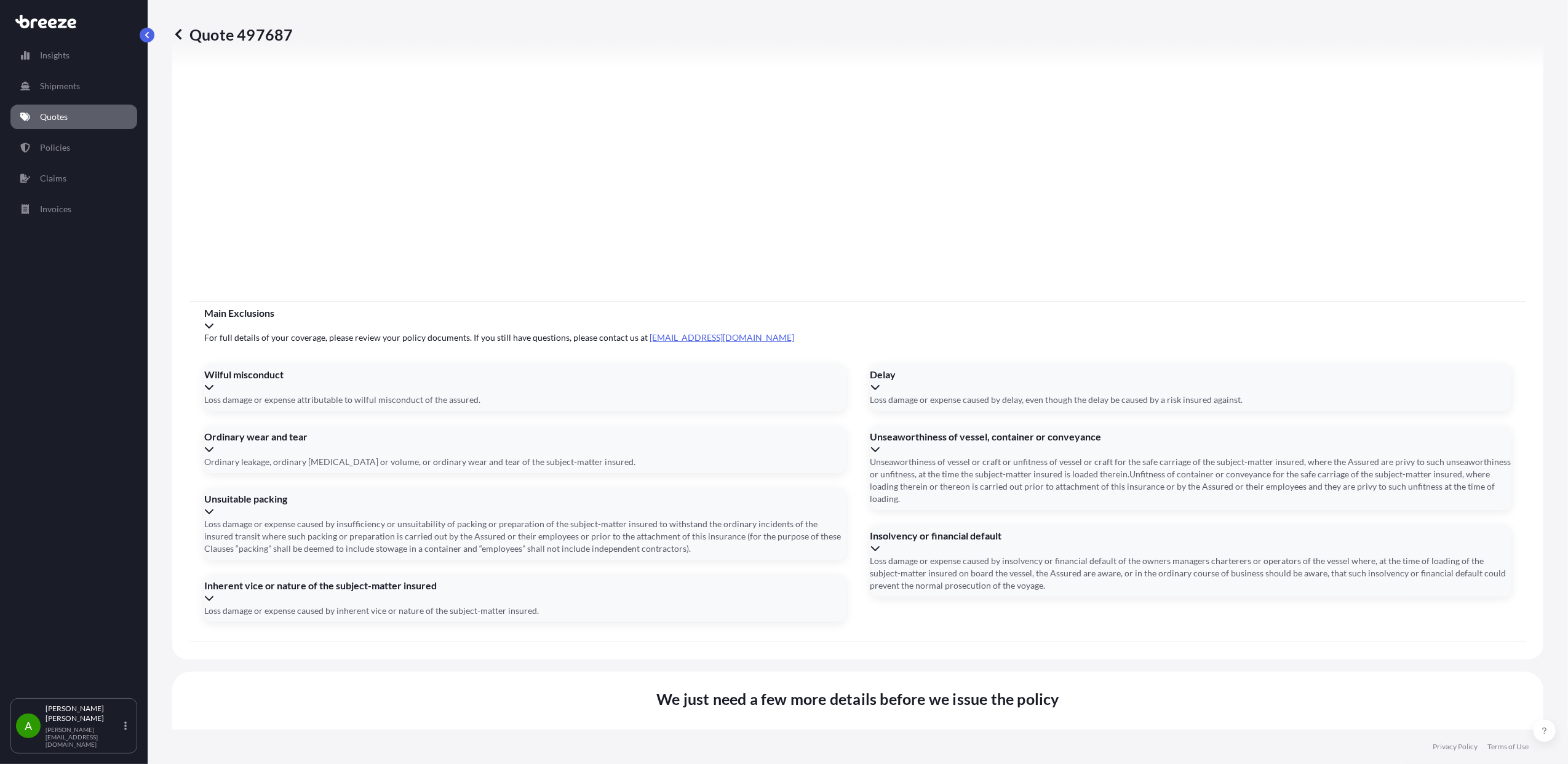
type input "[STREET_ADDRESS]"
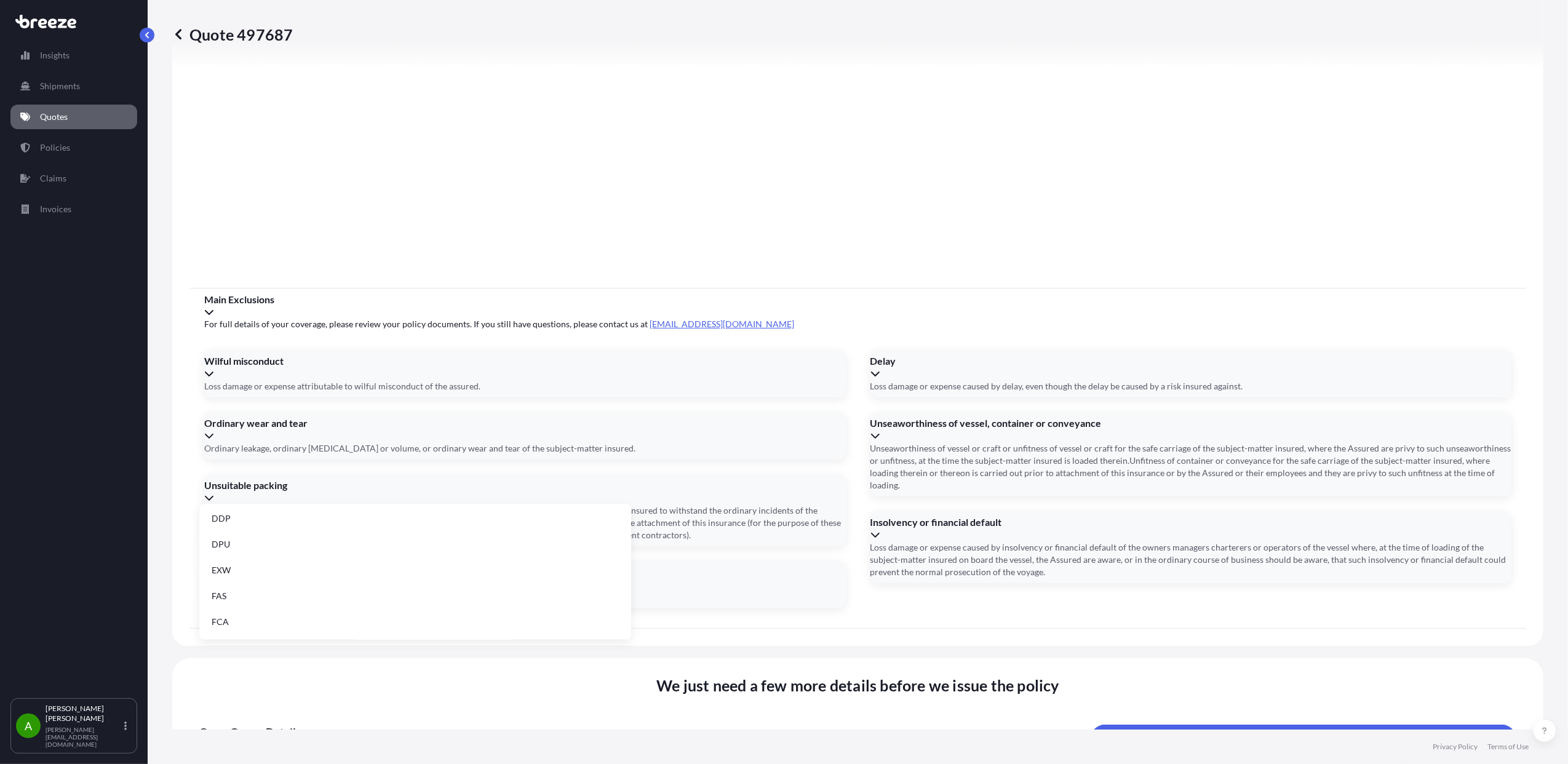
scroll to position [157, 0]
click at [245, 544] on li "EXW" at bounding box center [415, 545] width 422 height 23
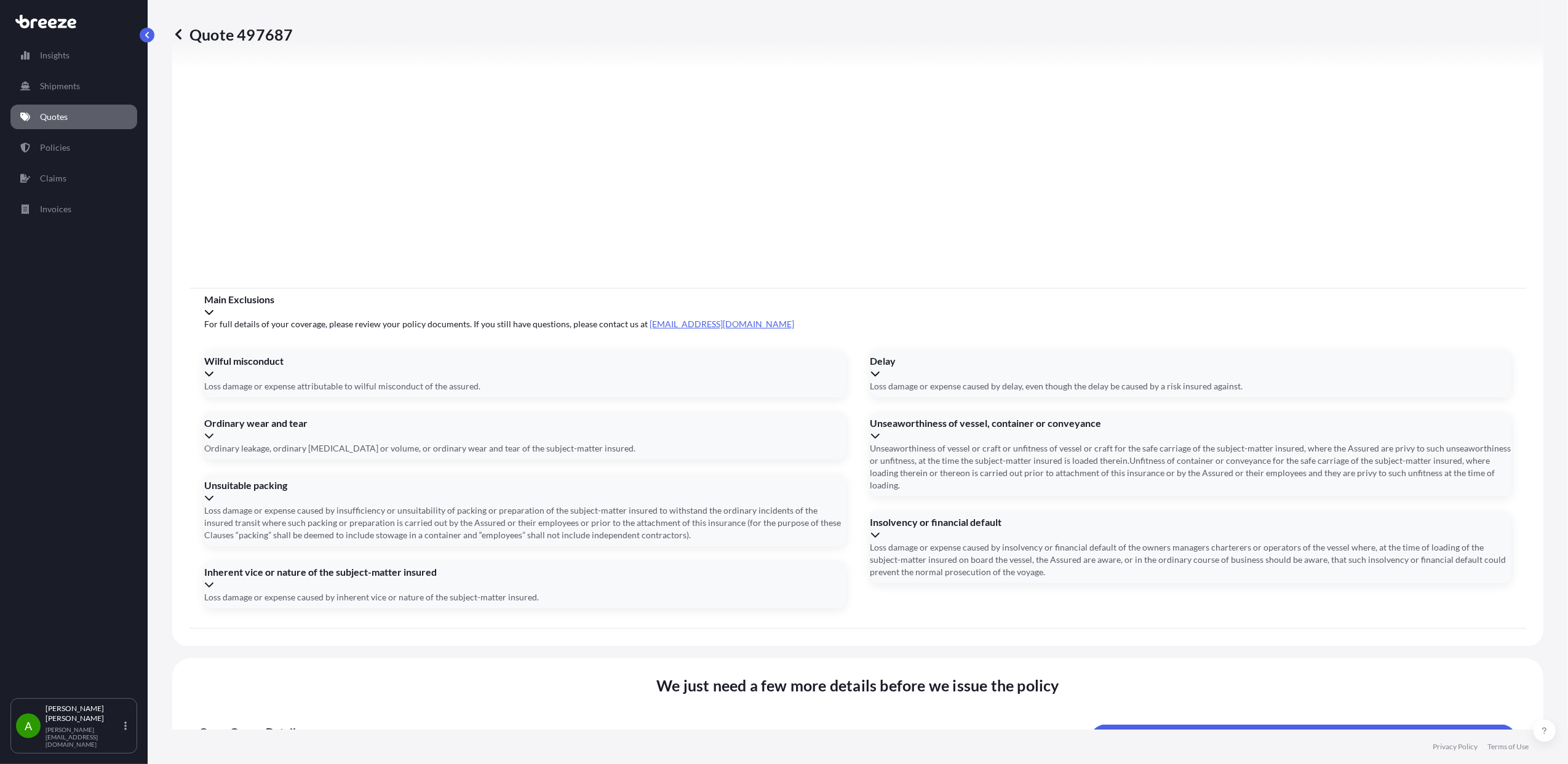
type input "GM373 ASXA824AE"
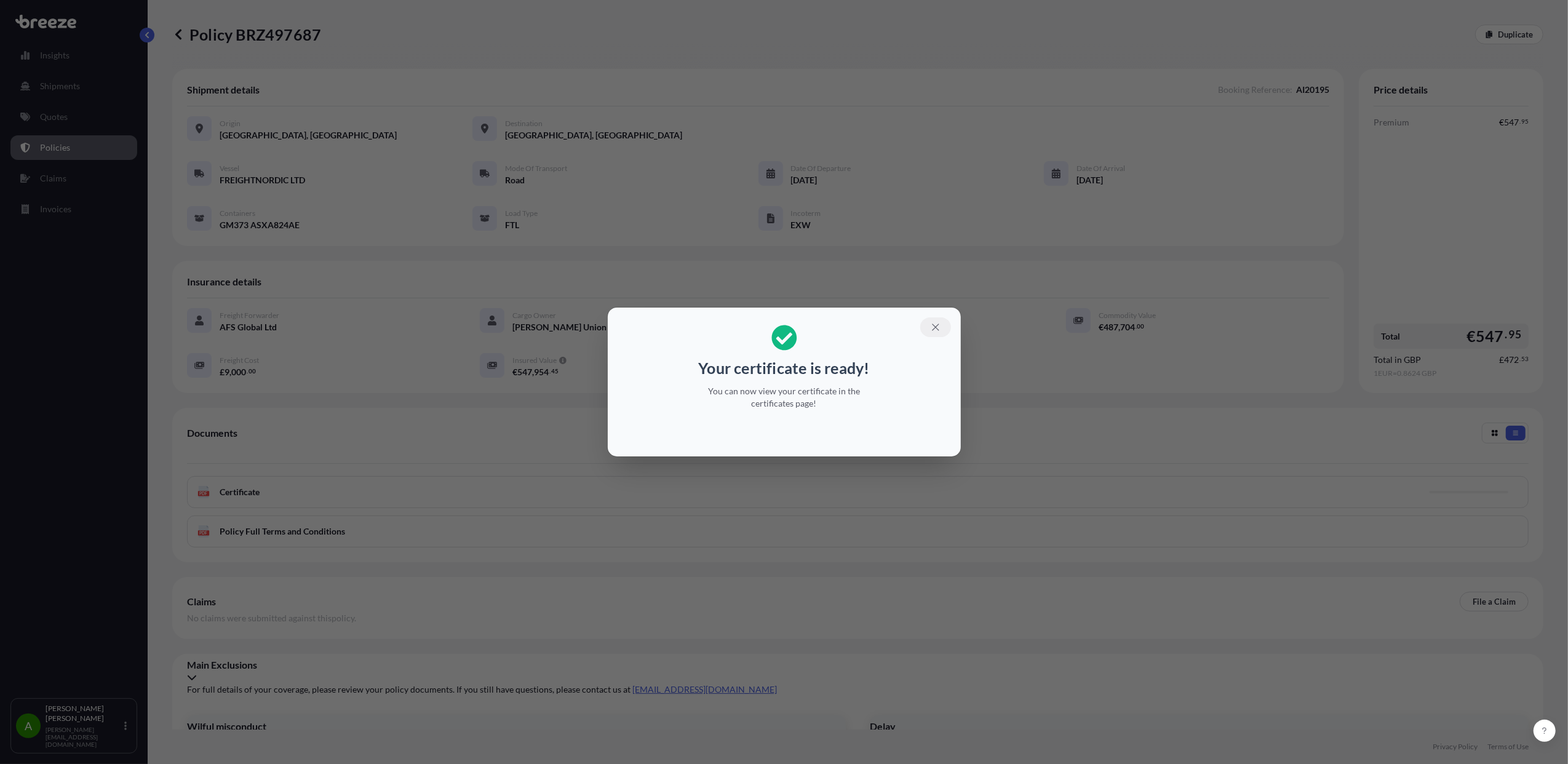
click at [936, 328] on icon "button" at bounding box center [935, 326] width 11 height 11
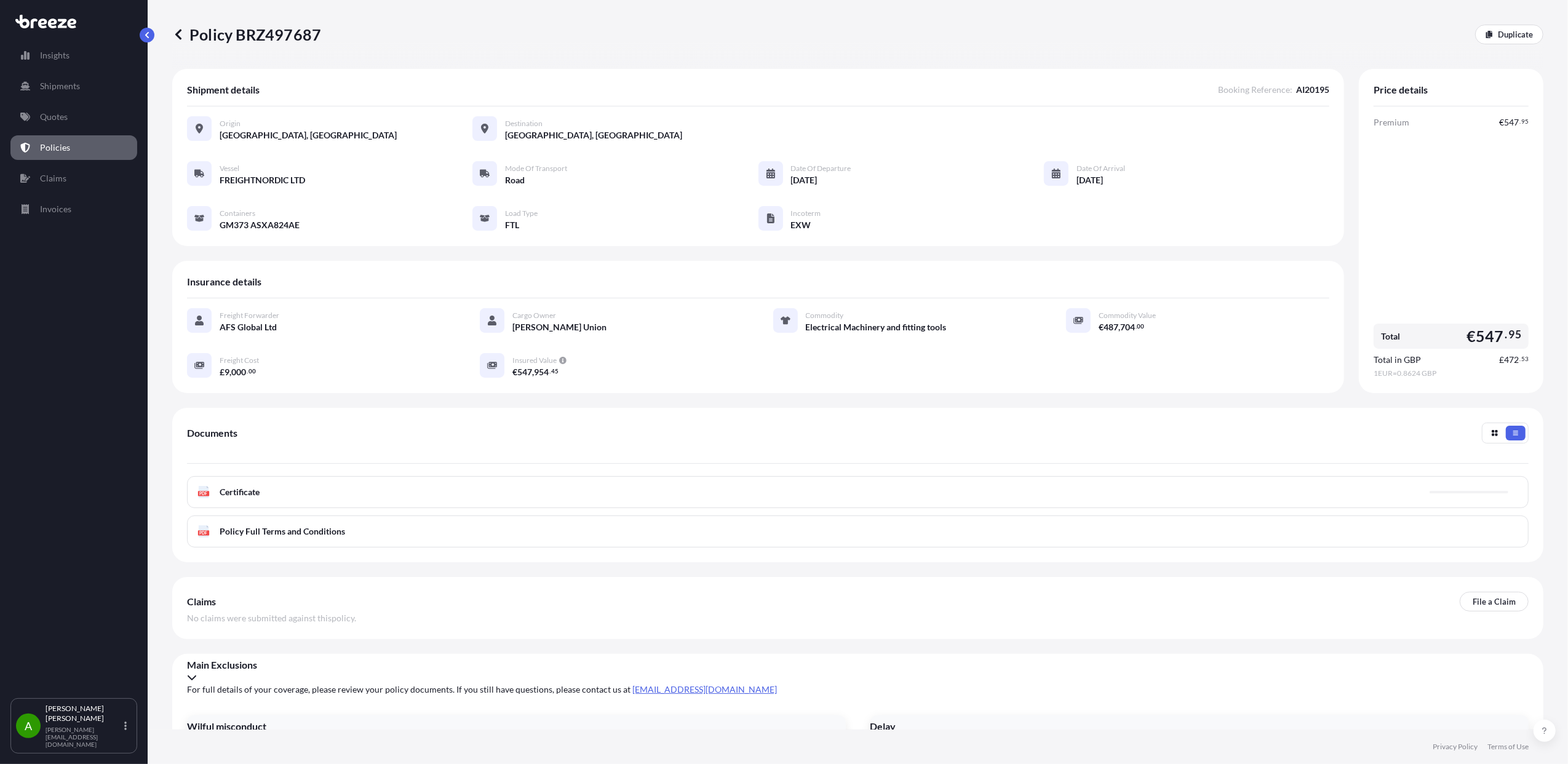
click at [62, 148] on p "Policies" at bounding box center [55, 148] width 30 height 12
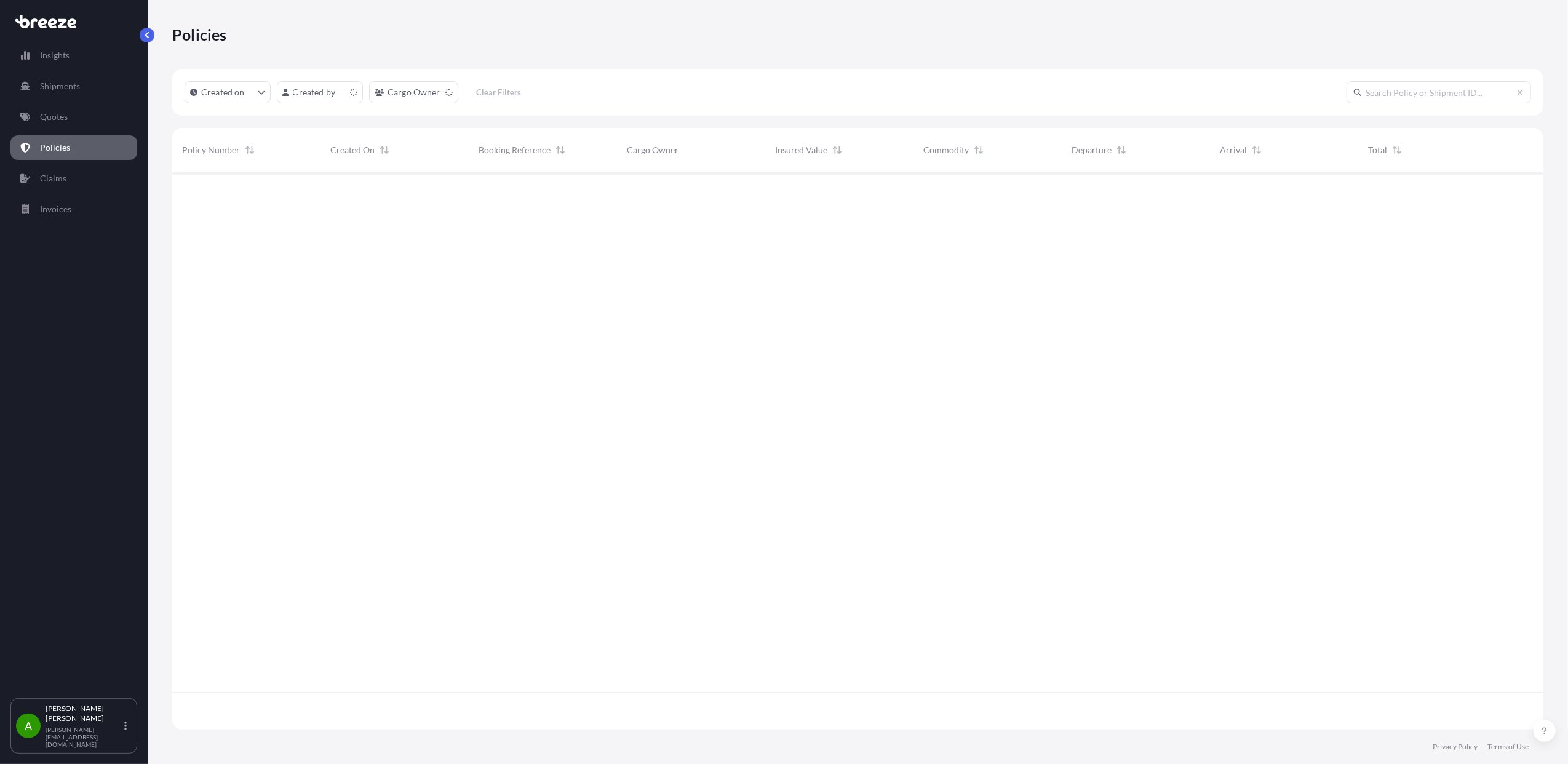
scroll to position [551, 1359]
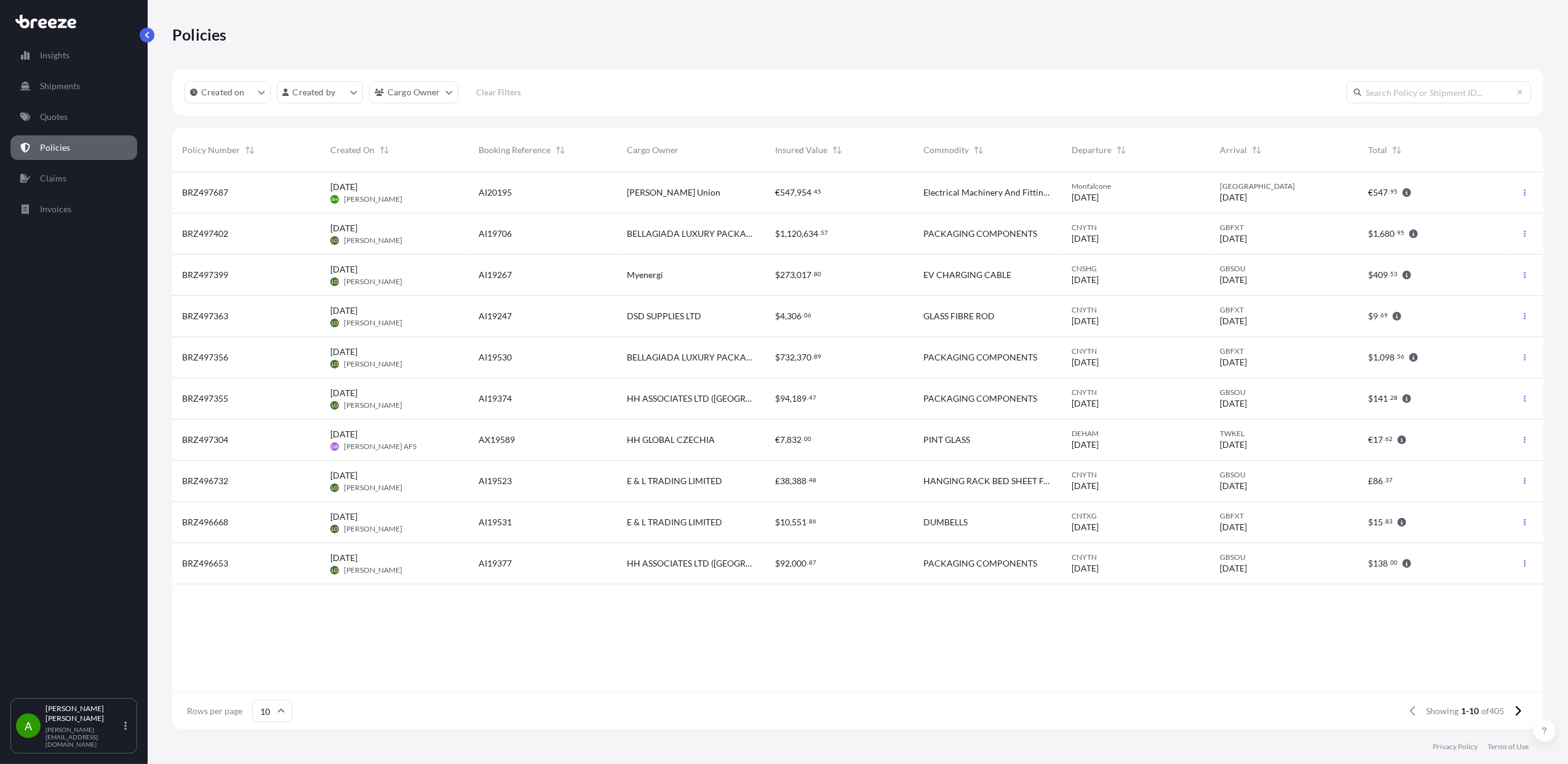
click at [596, 193] on div "AI20195" at bounding box center [543, 192] width 129 height 12
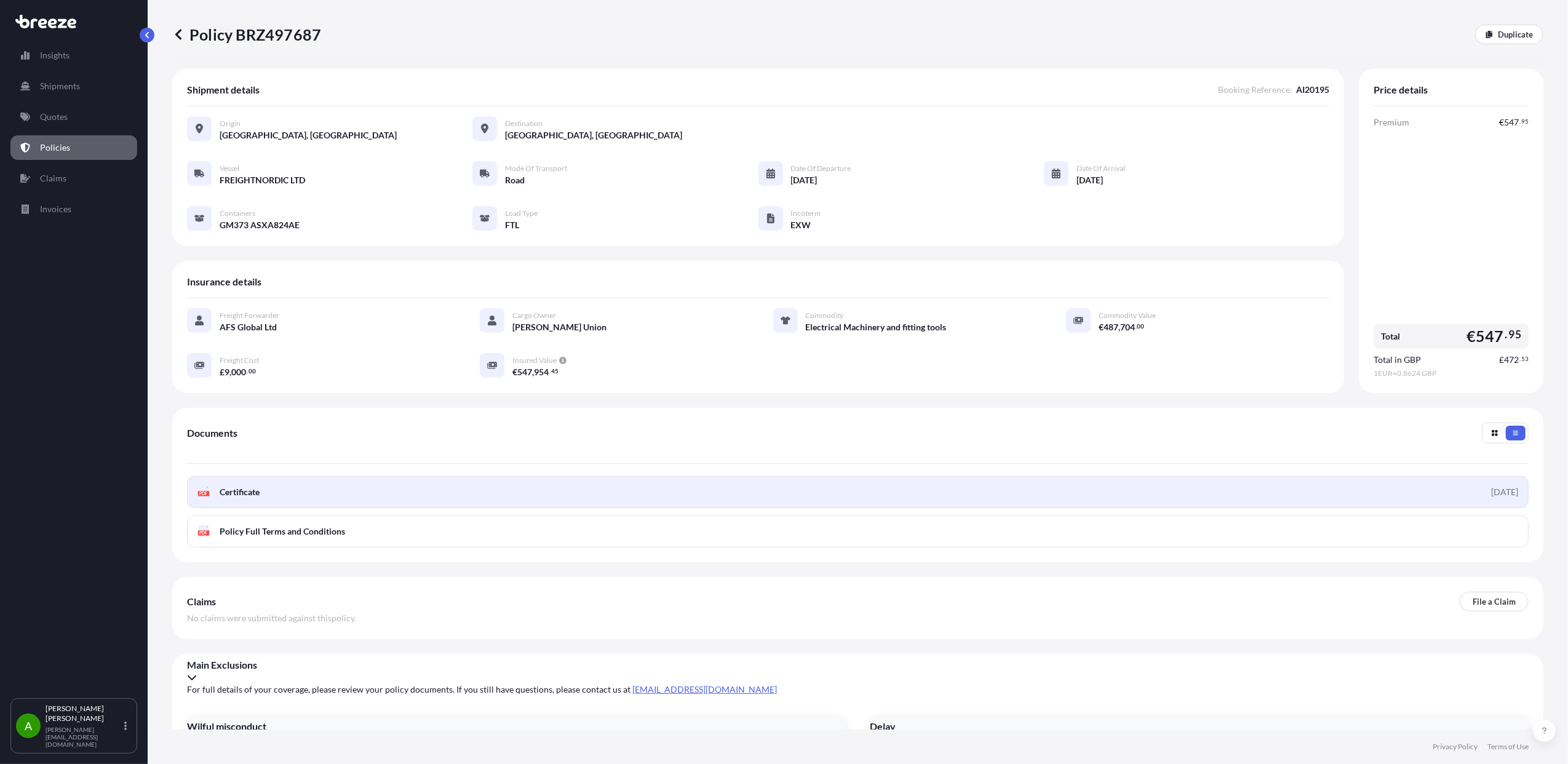
click at [273, 491] on link "PDF Certificate [DATE]" at bounding box center [858, 492] width 1341 height 32
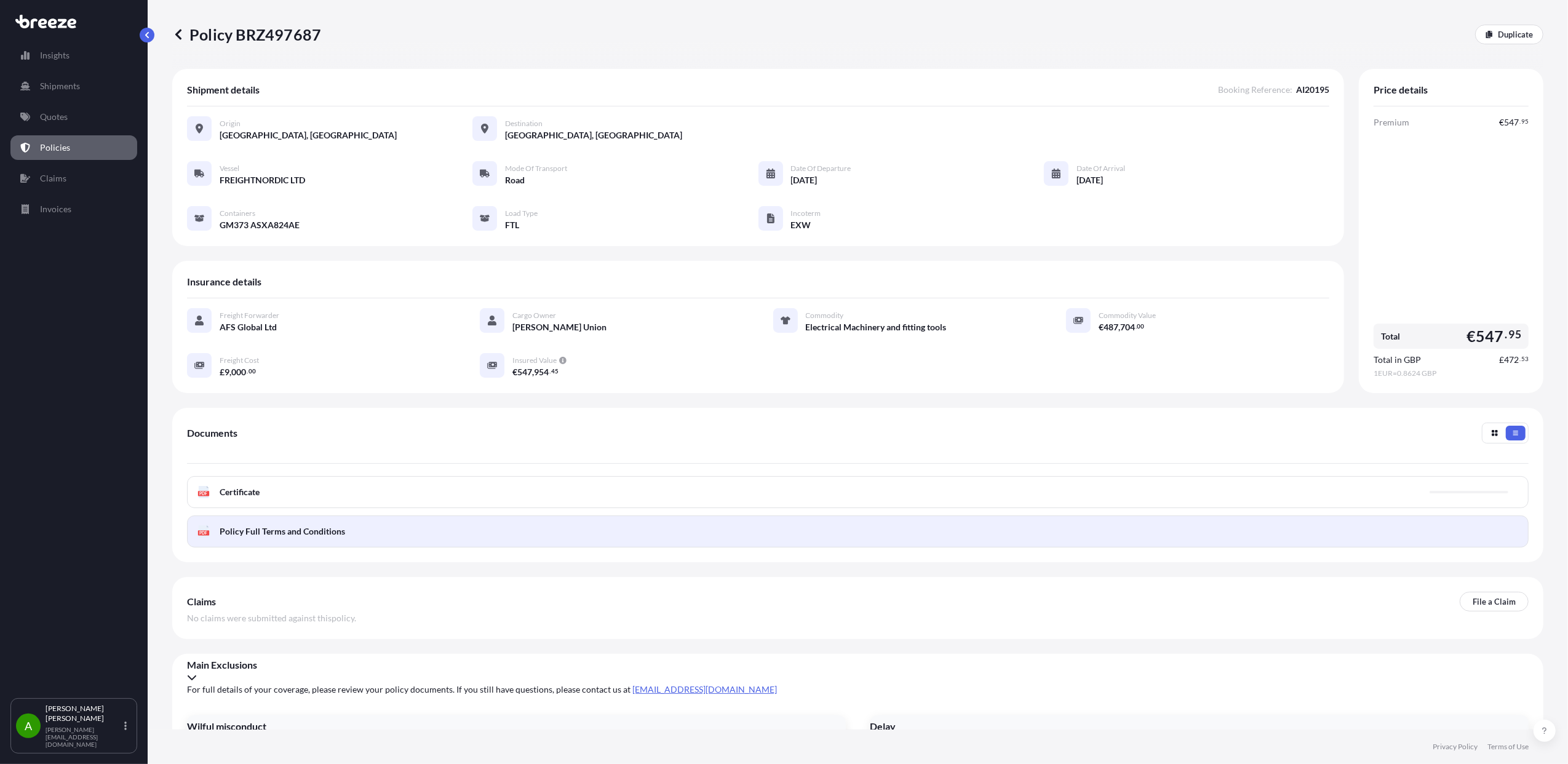
click at [232, 537] on span "Policy Full Terms and Conditions" at bounding box center [282, 531] width 125 height 12
